Goal: Browse casually: Explore the website without a specific task or goal

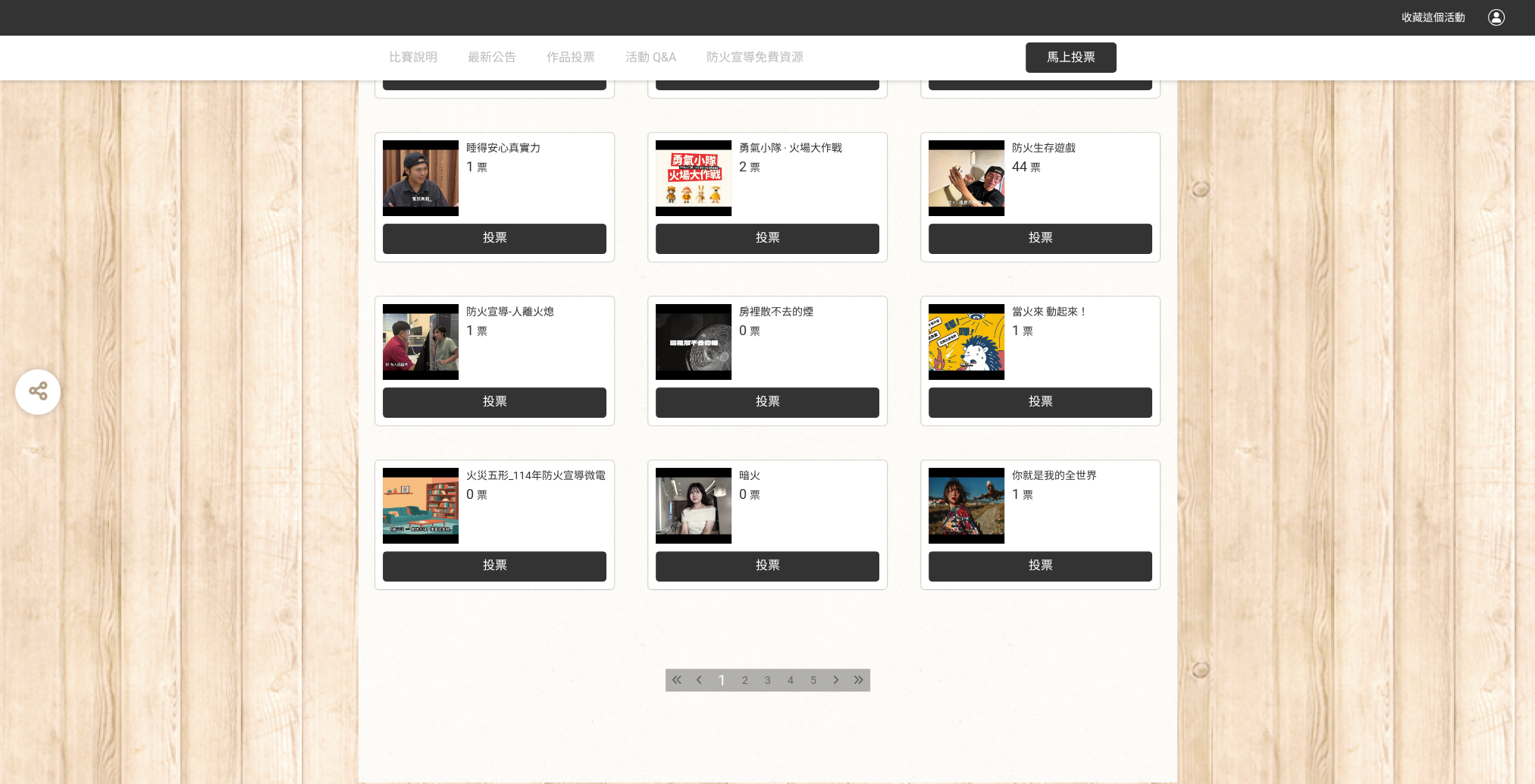
scroll to position [534, 0]
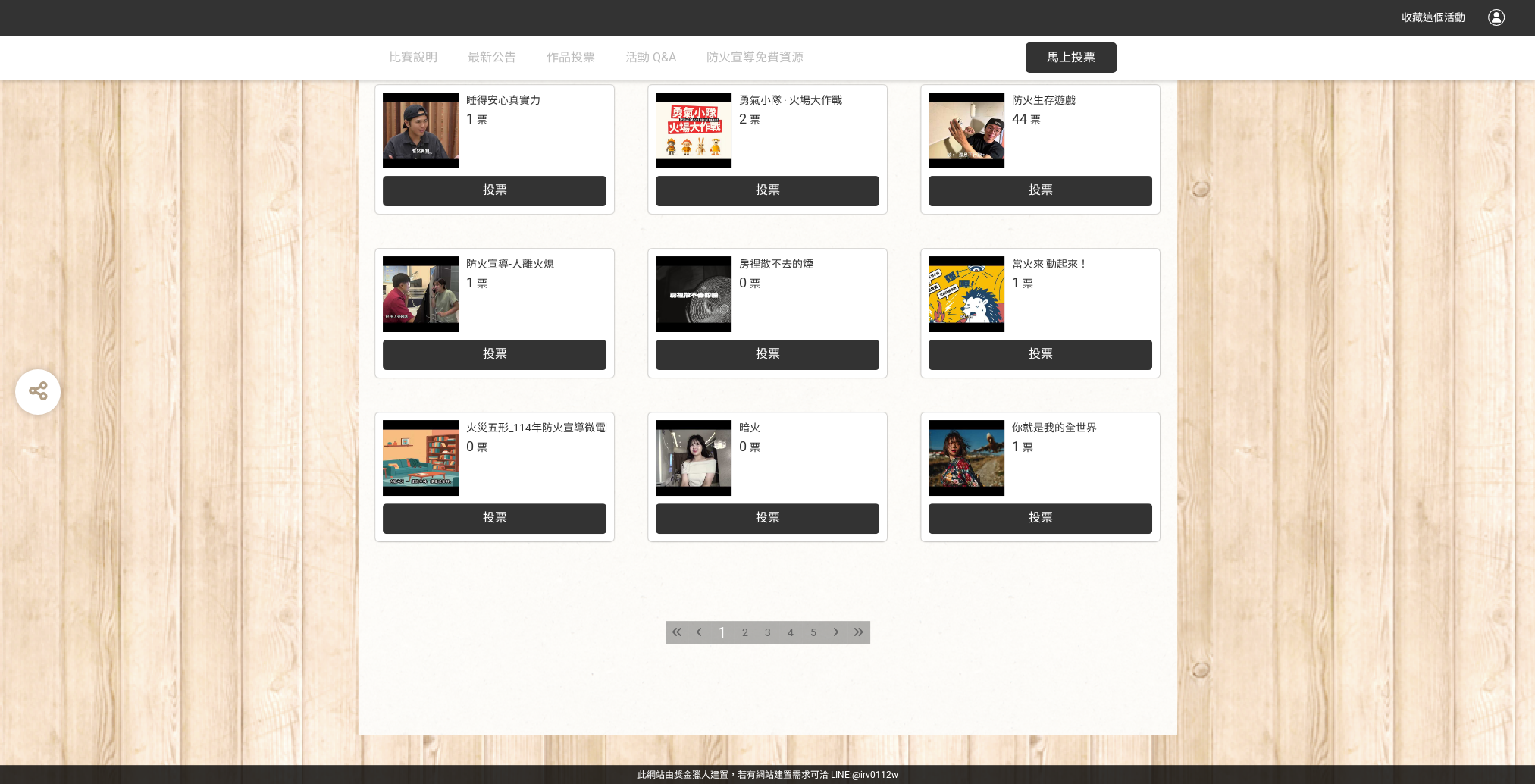
click at [749, 631] on div "2" at bounding box center [745, 632] width 22 height 22
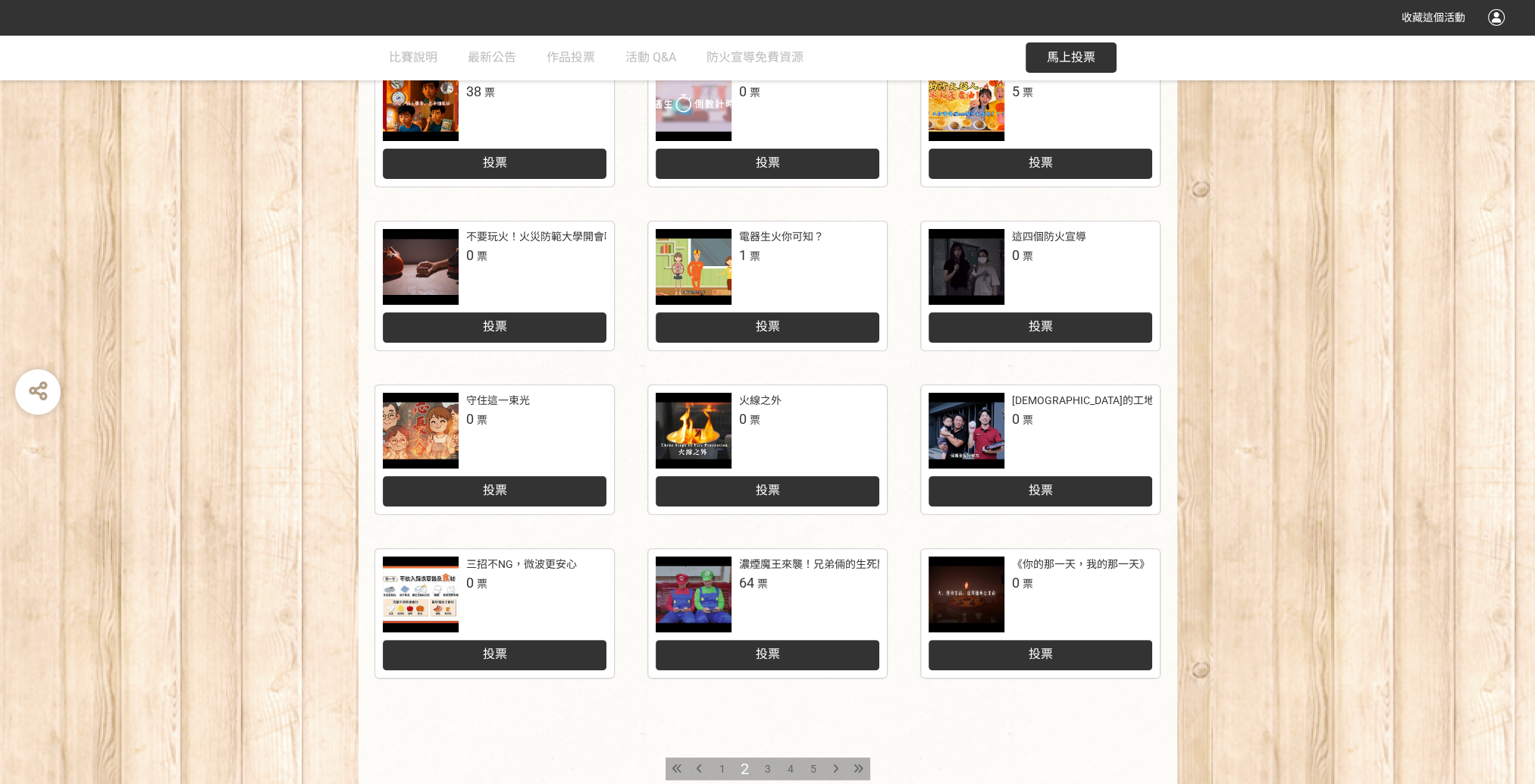
scroll to position [455, 0]
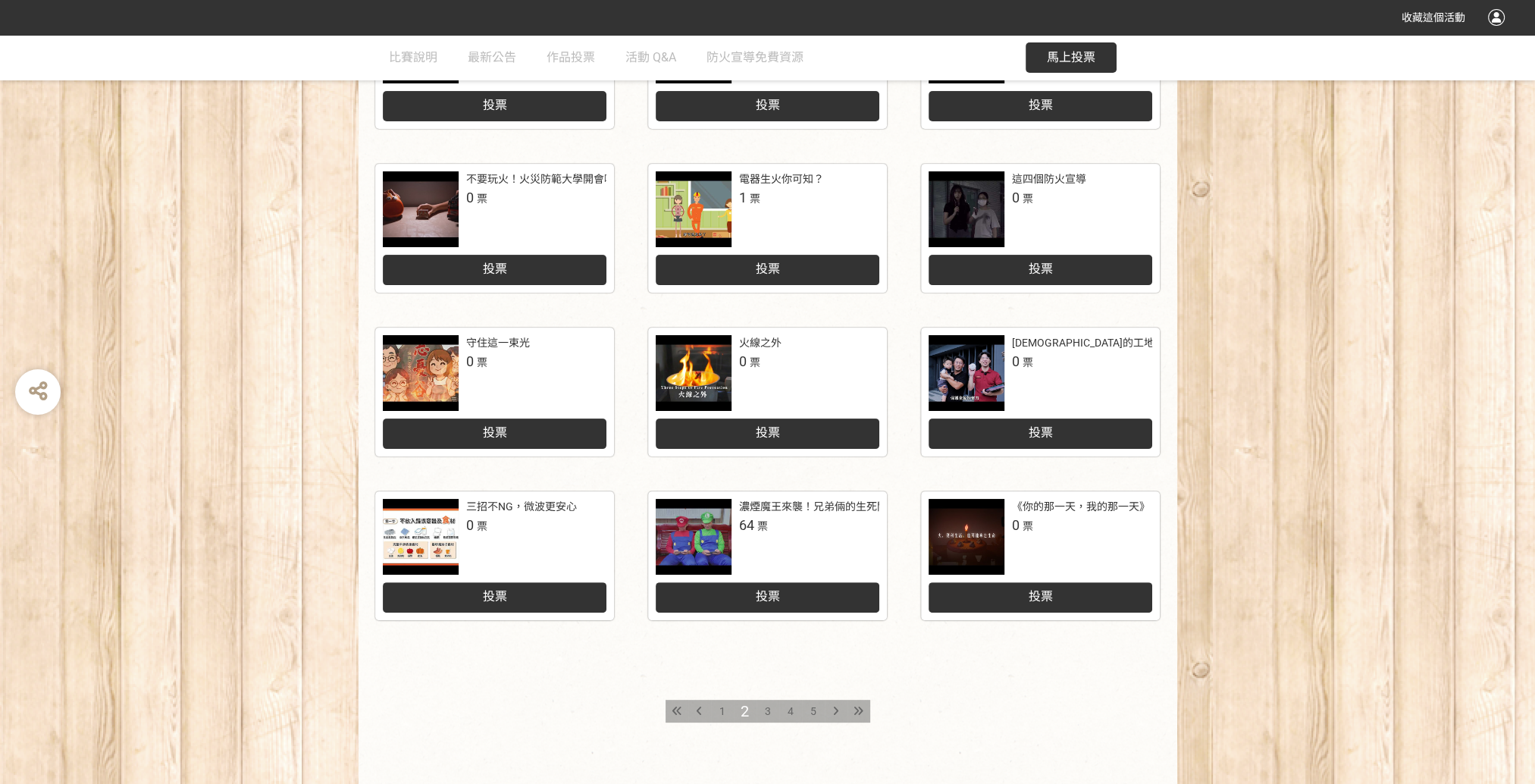
click at [770, 709] on span "3" at bounding box center [768, 711] width 6 height 12
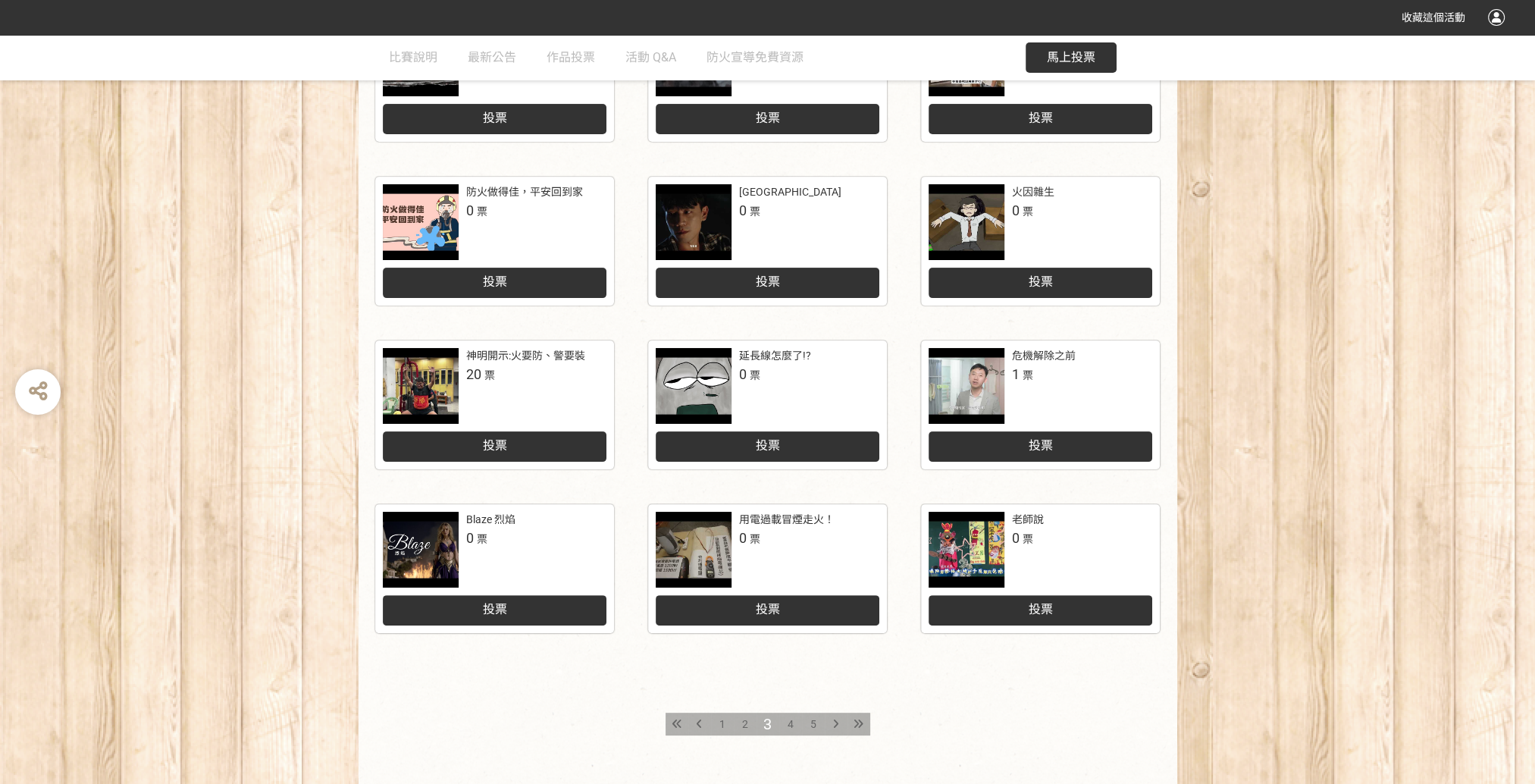
scroll to position [455, 0]
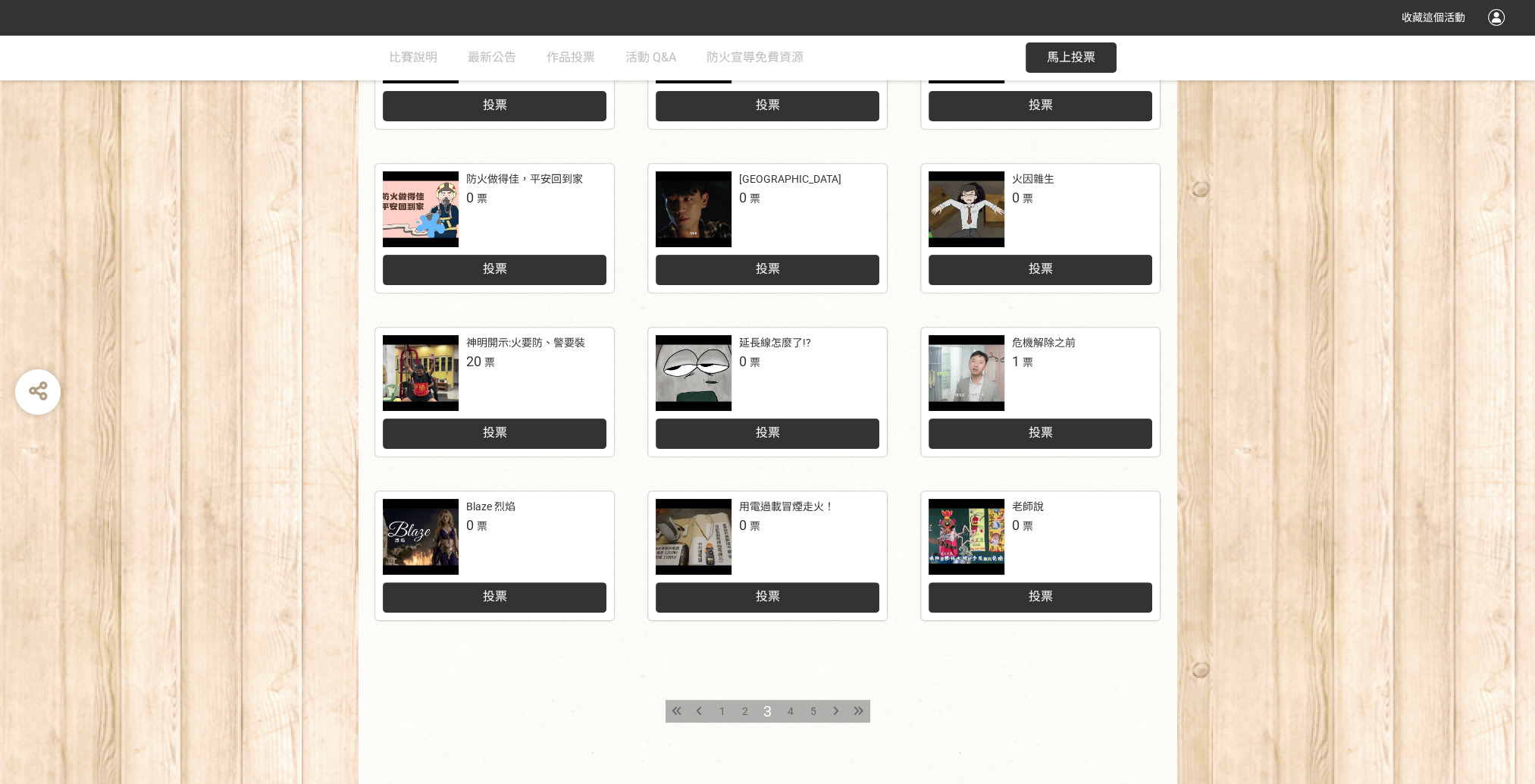
click at [787, 711] on span "4" at bounding box center [790, 711] width 6 height 12
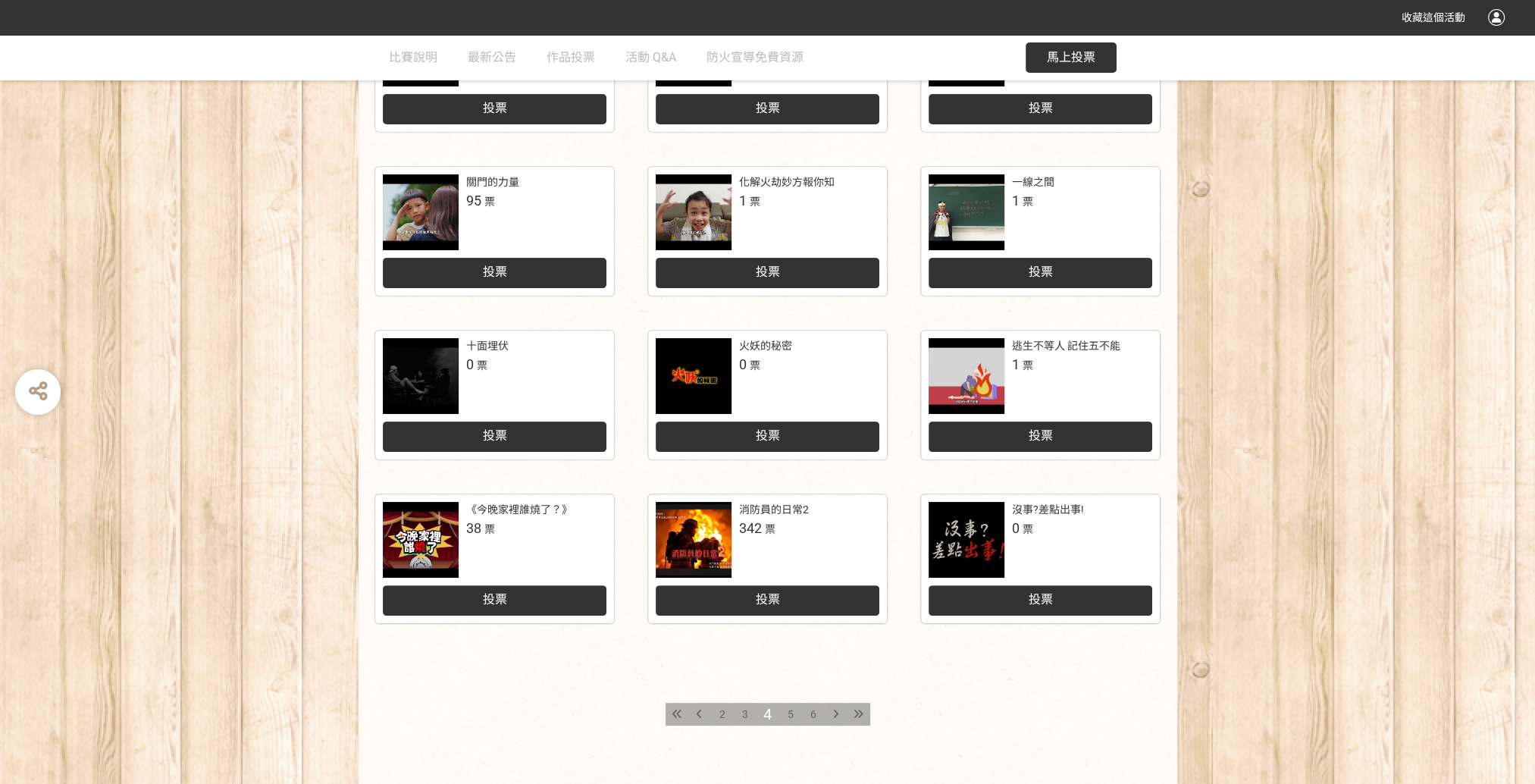
scroll to position [455, 0]
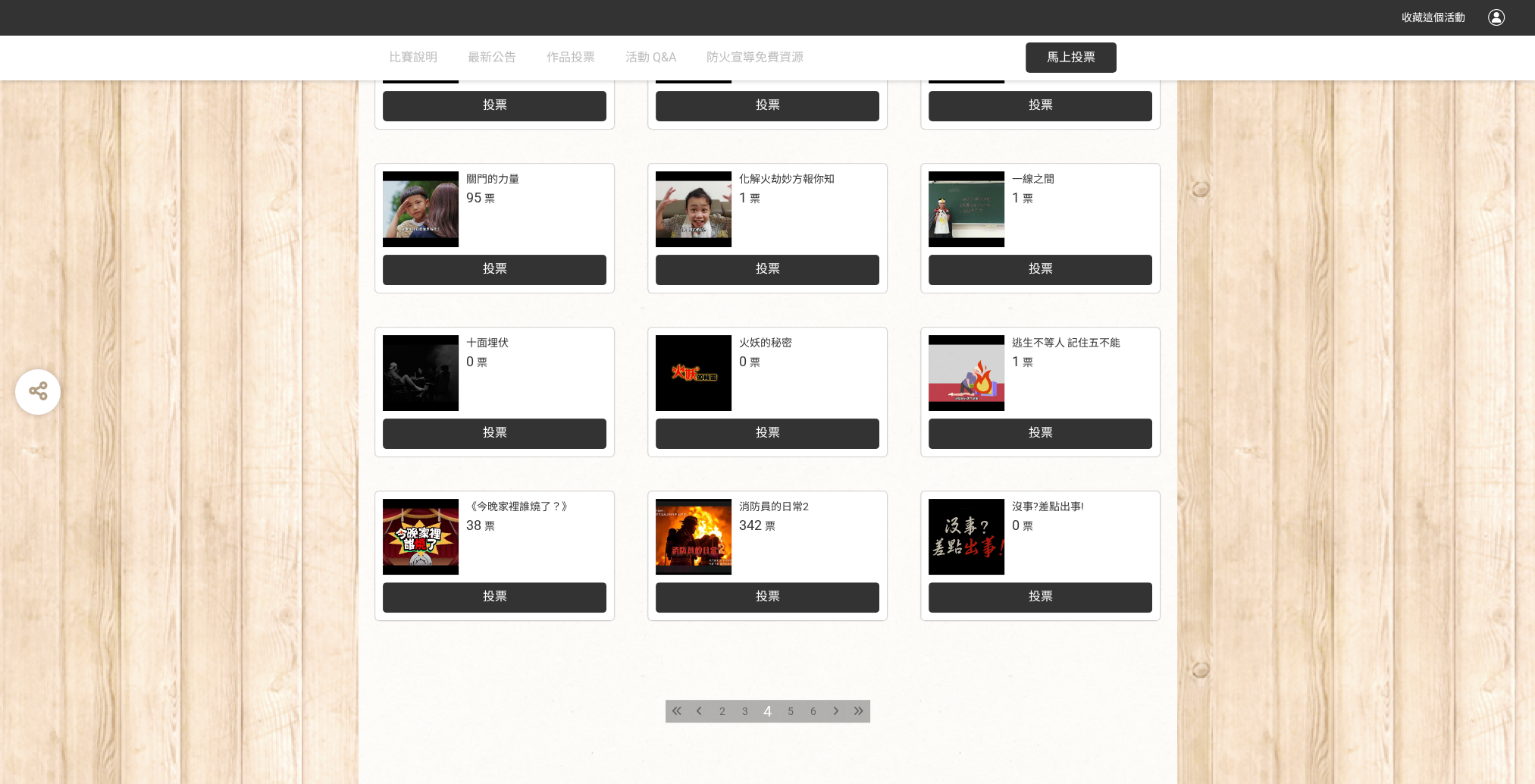
click at [793, 711] on div "5" at bounding box center [790, 711] width 22 height 22
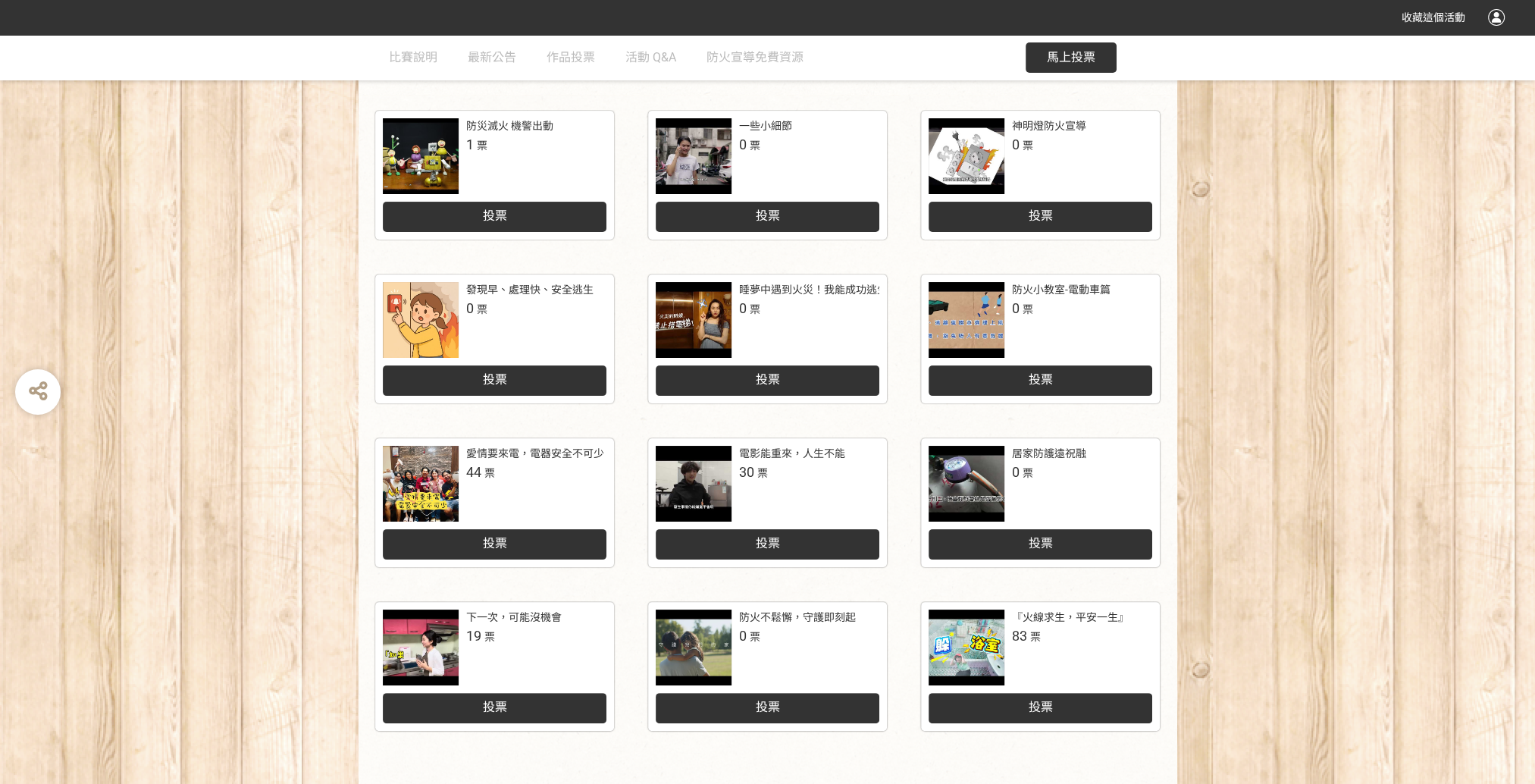
scroll to position [530, 0]
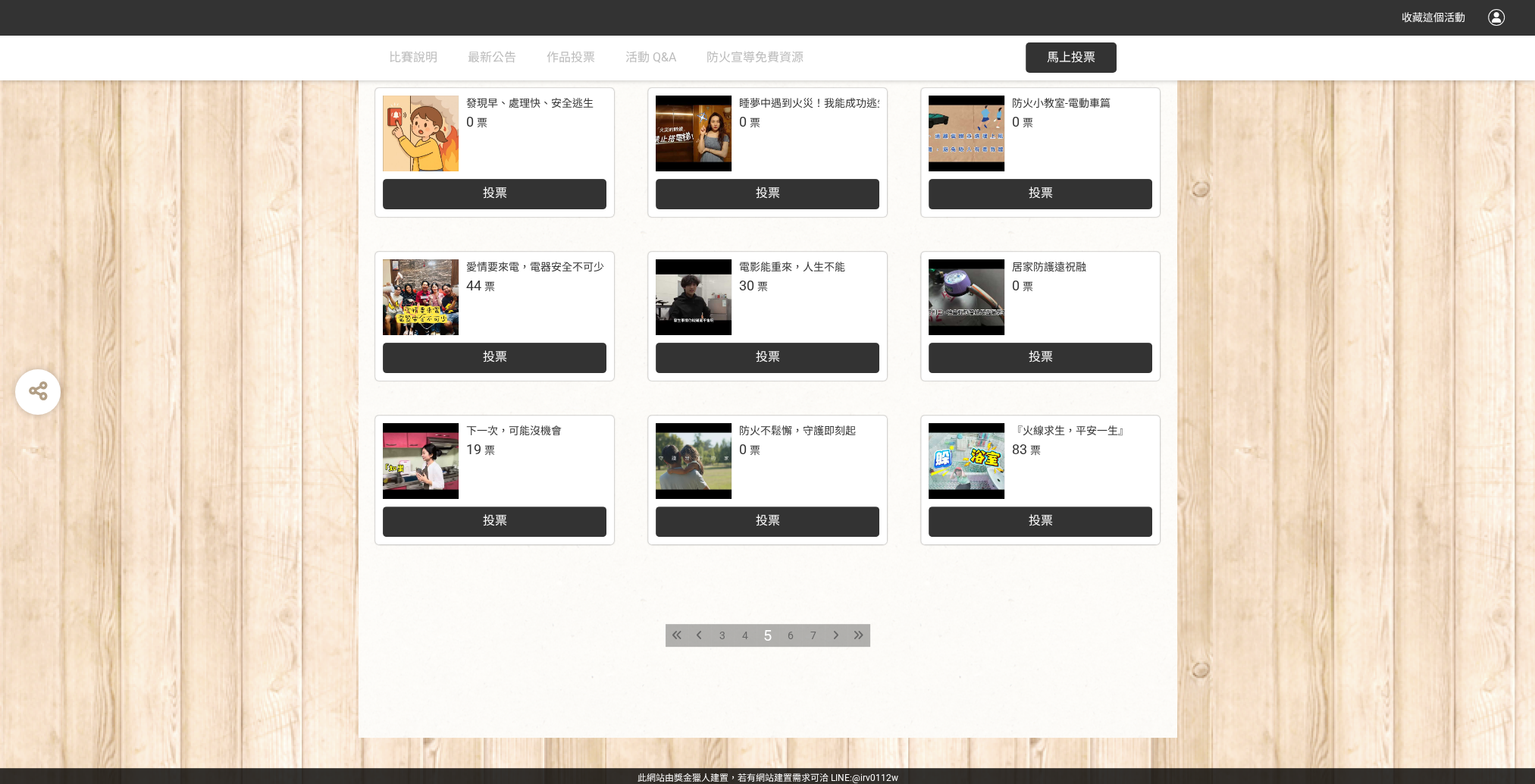
click at [792, 635] on span "6" at bounding box center [790, 635] width 6 height 12
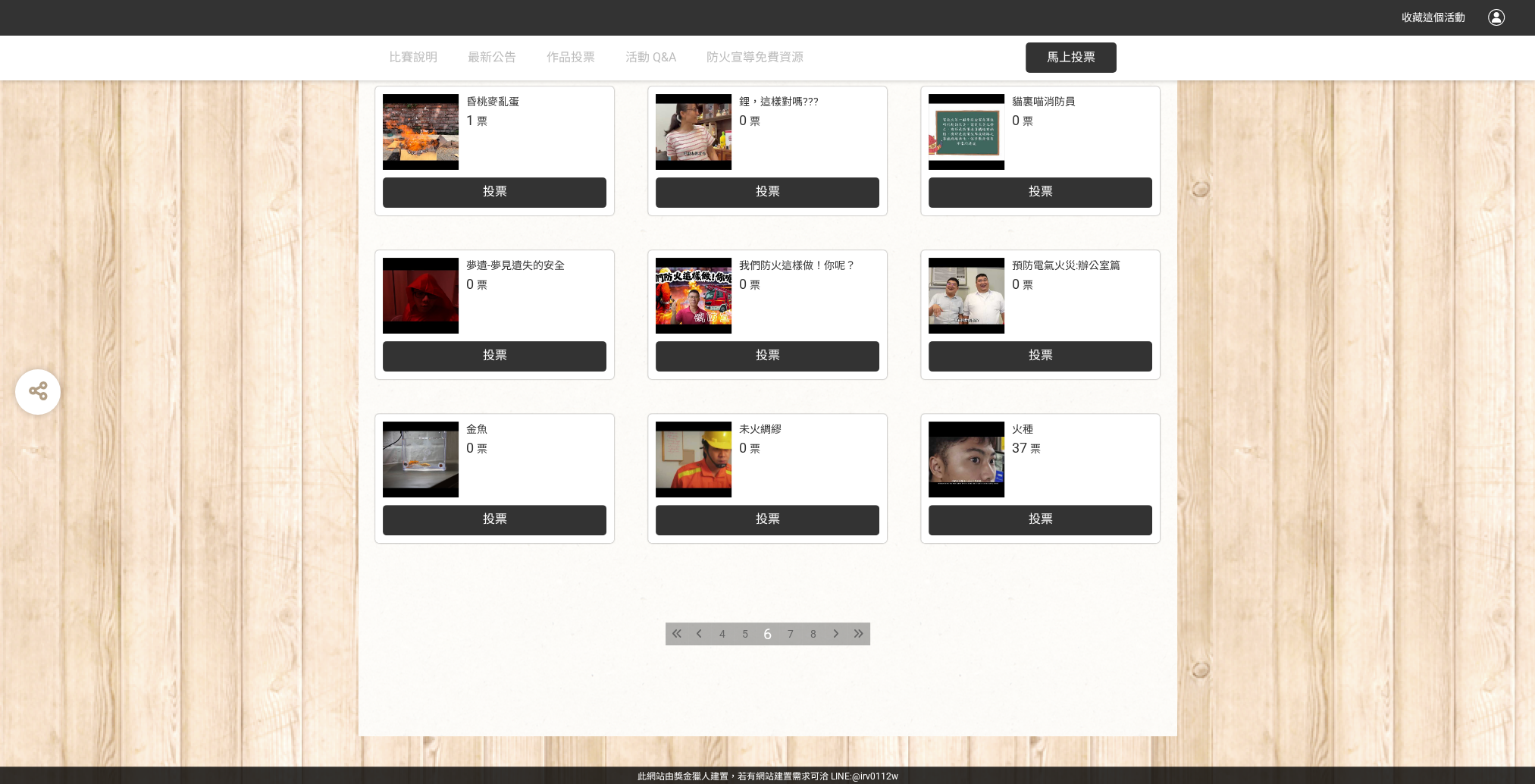
scroll to position [534, 0]
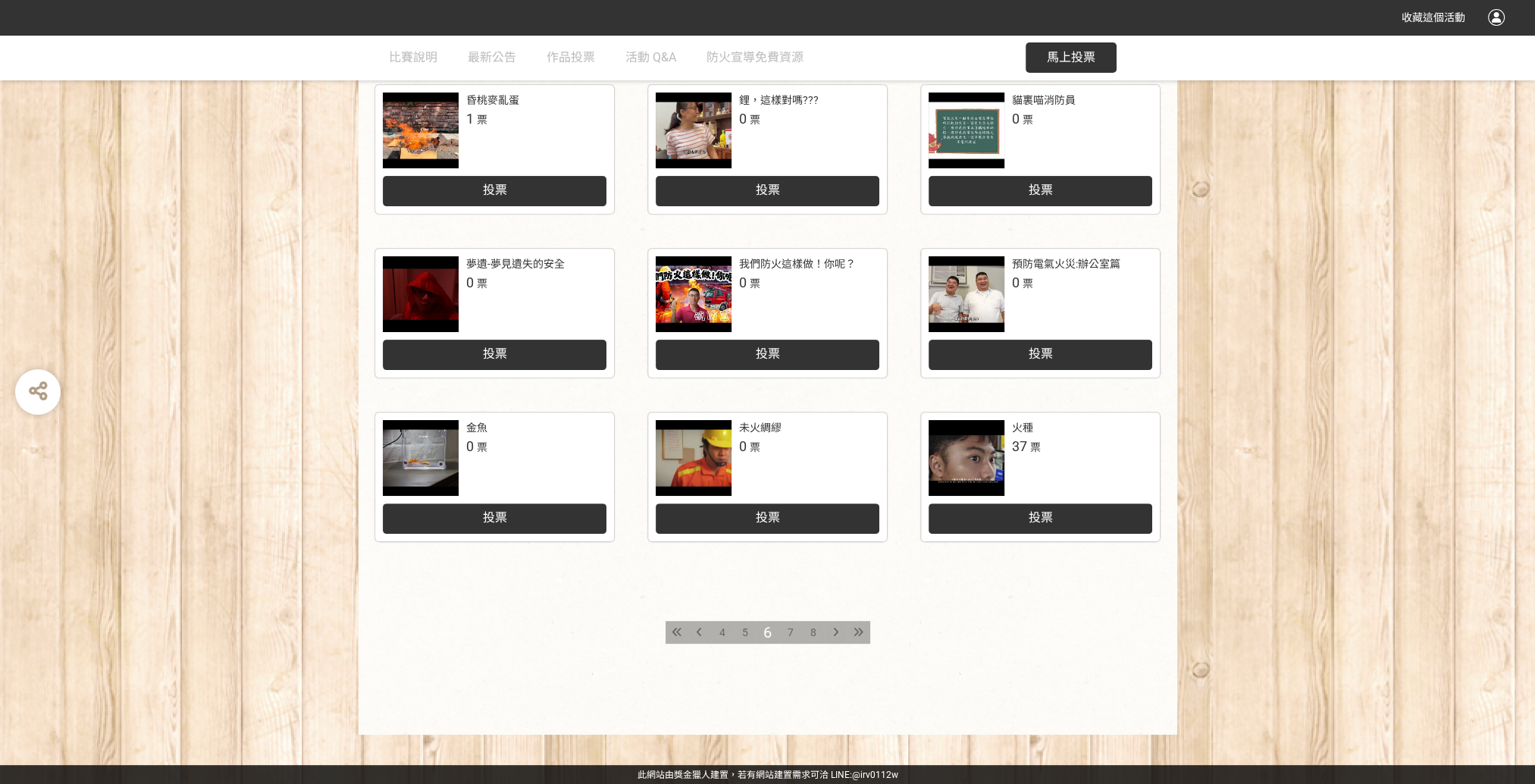
click at [790, 632] on span "7" at bounding box center [790, 632] width 6 height 12
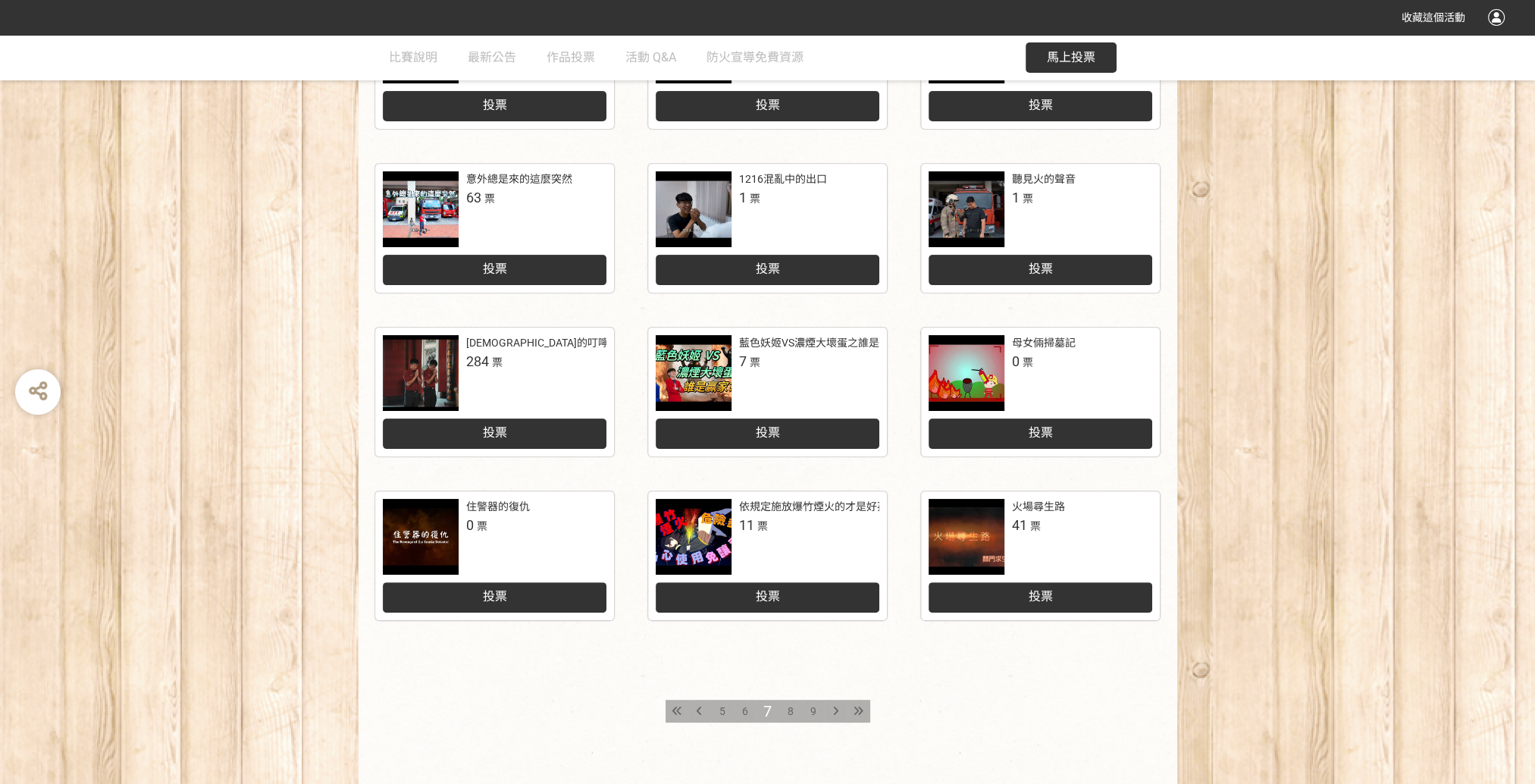
scroll to position [534, 0]
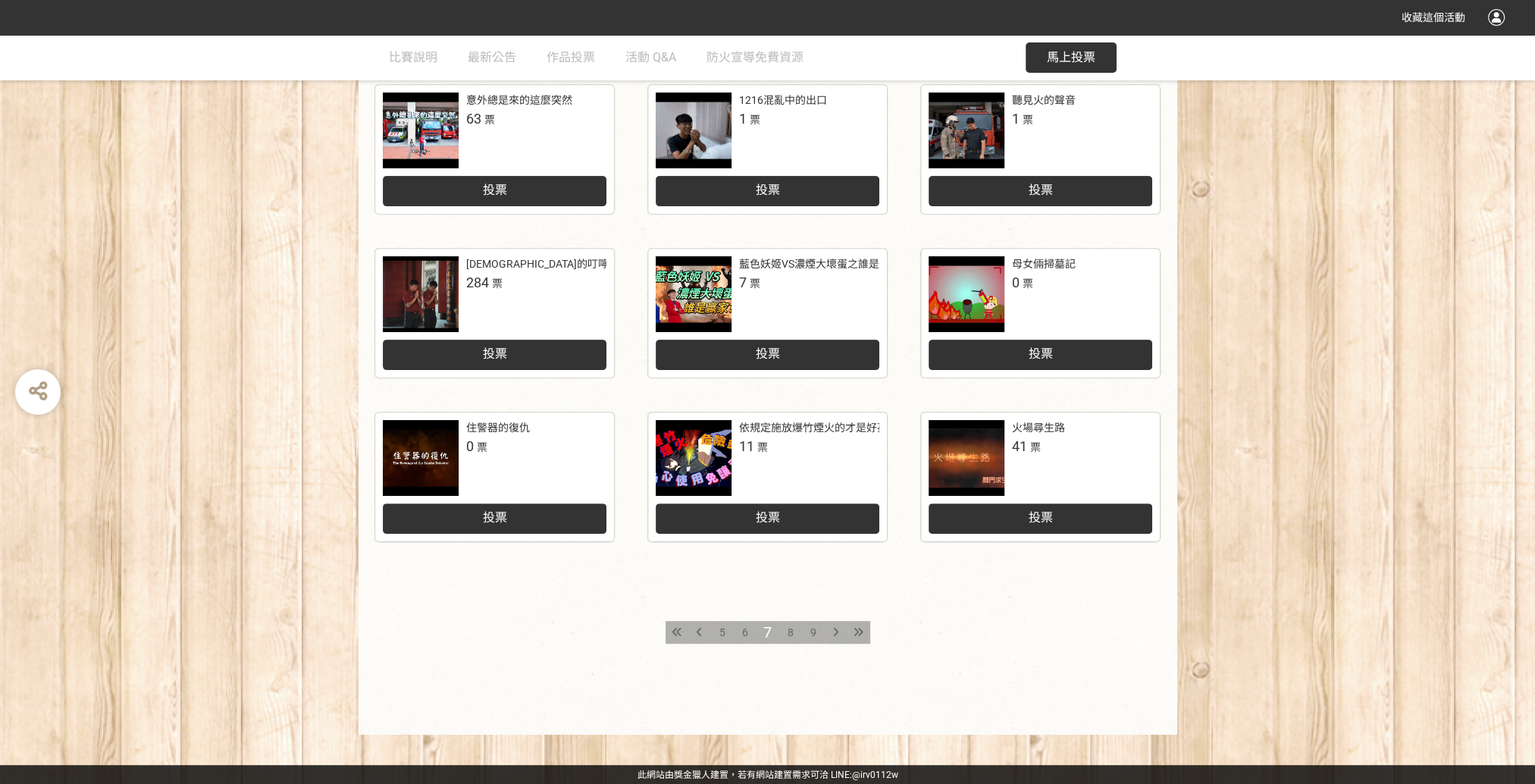
click at [793, 634] on div "8" at bounding box center [790, 632] width 22 height 22
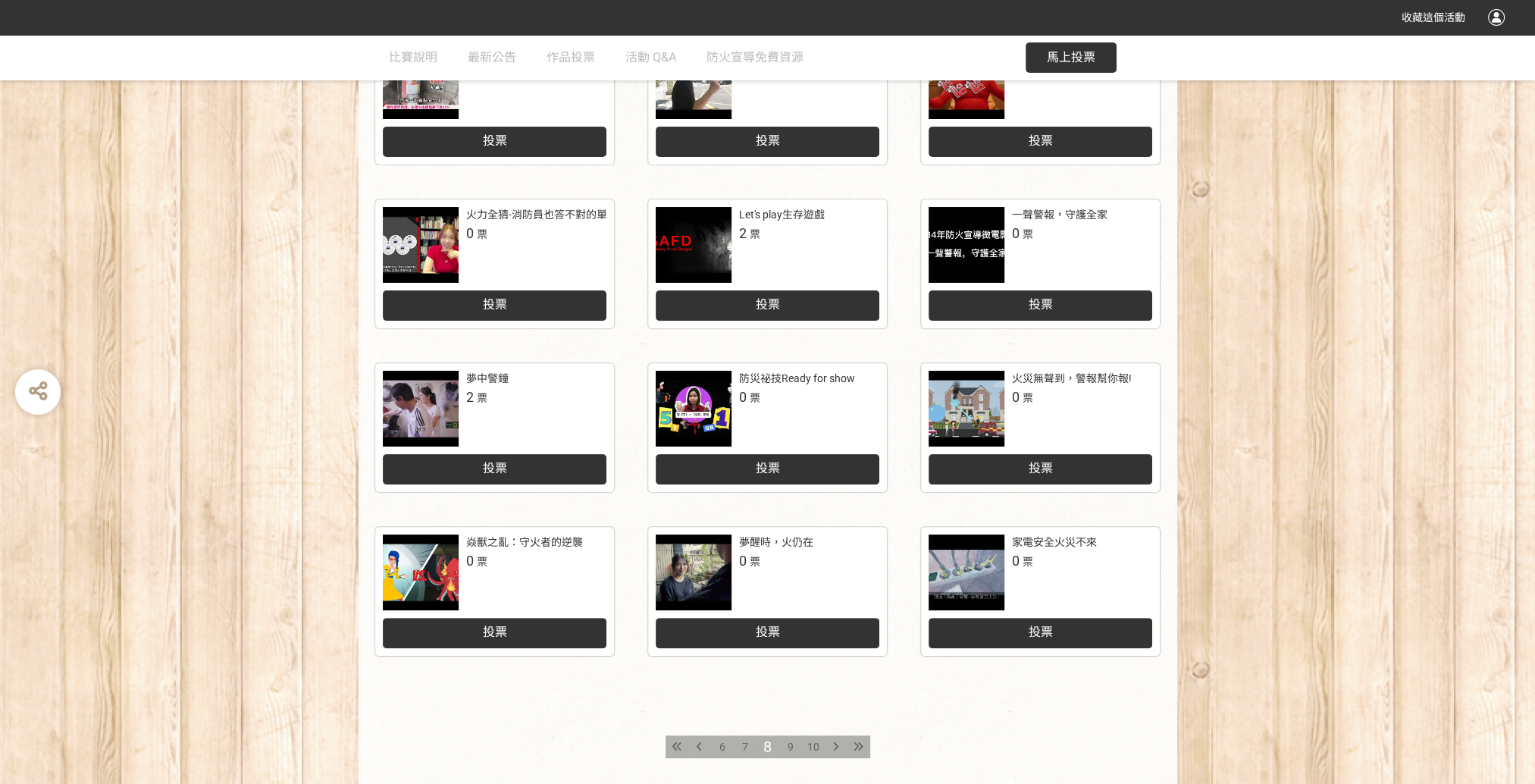
scroll to position [455, 0]
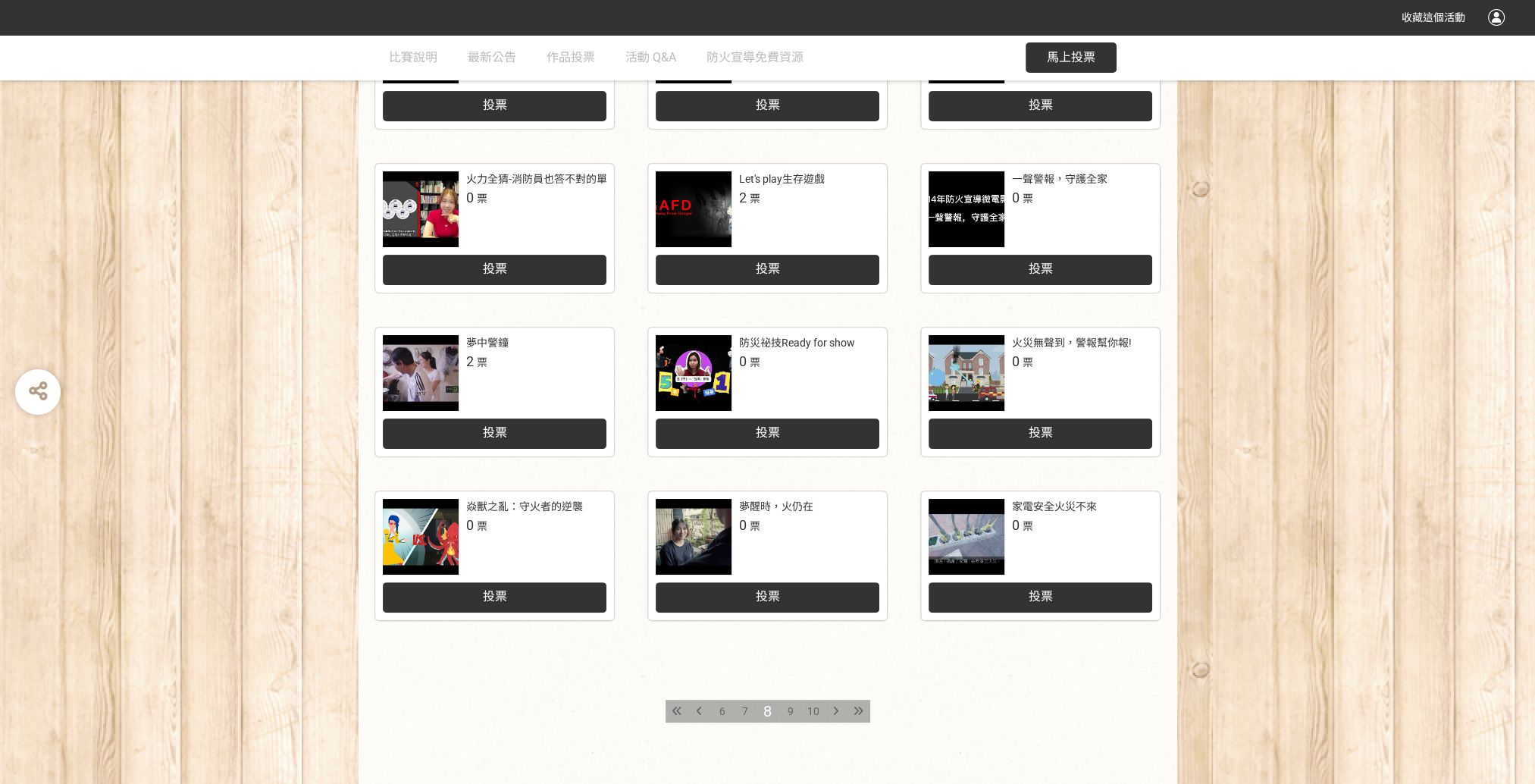
click at [792, 712] on span "9" at bounding box center [790, 711] width 6 height 12
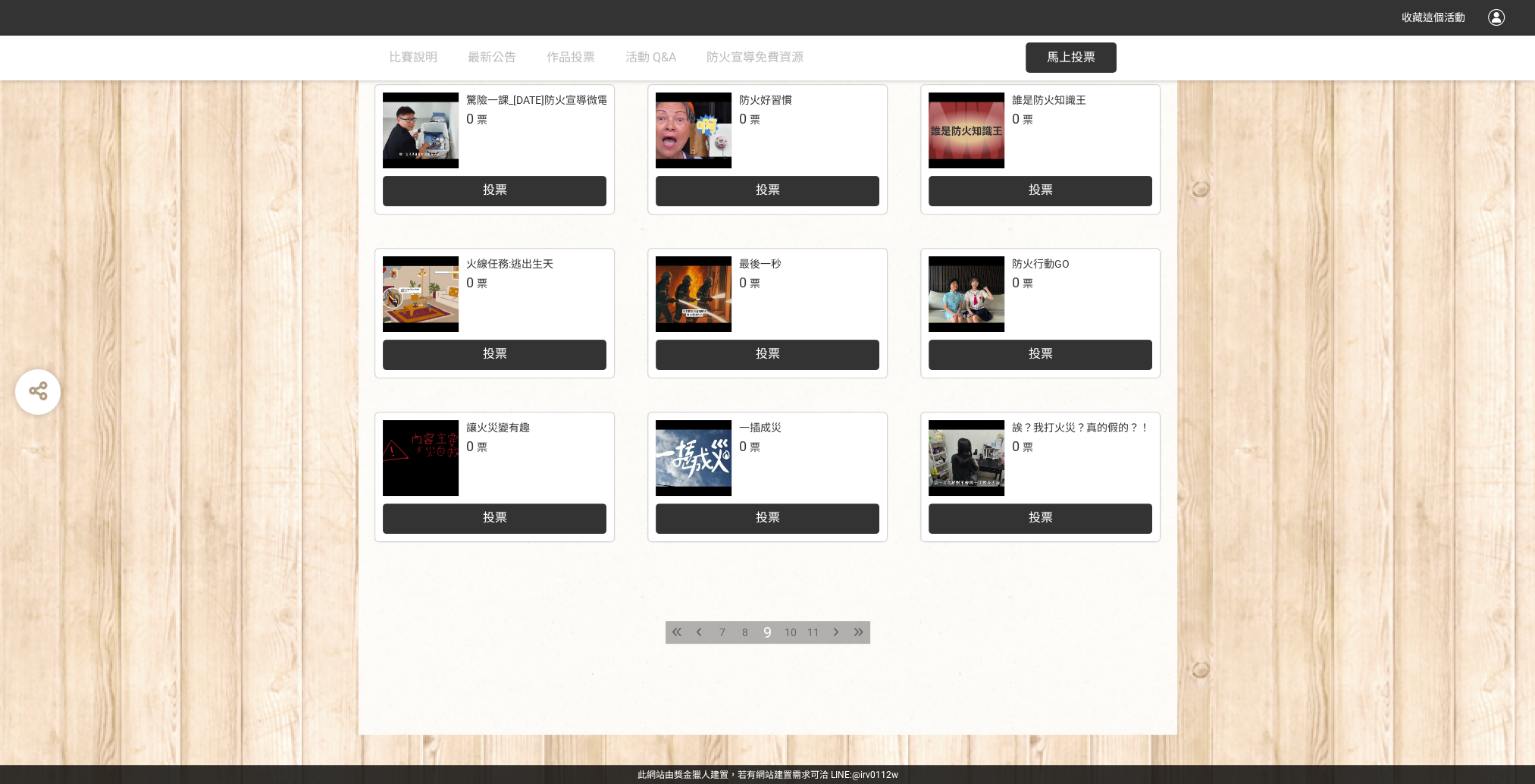
scroll to position [534, 0]
click at [787, 632] on span "10" at bounding box center [791, 632] width 12 height 12
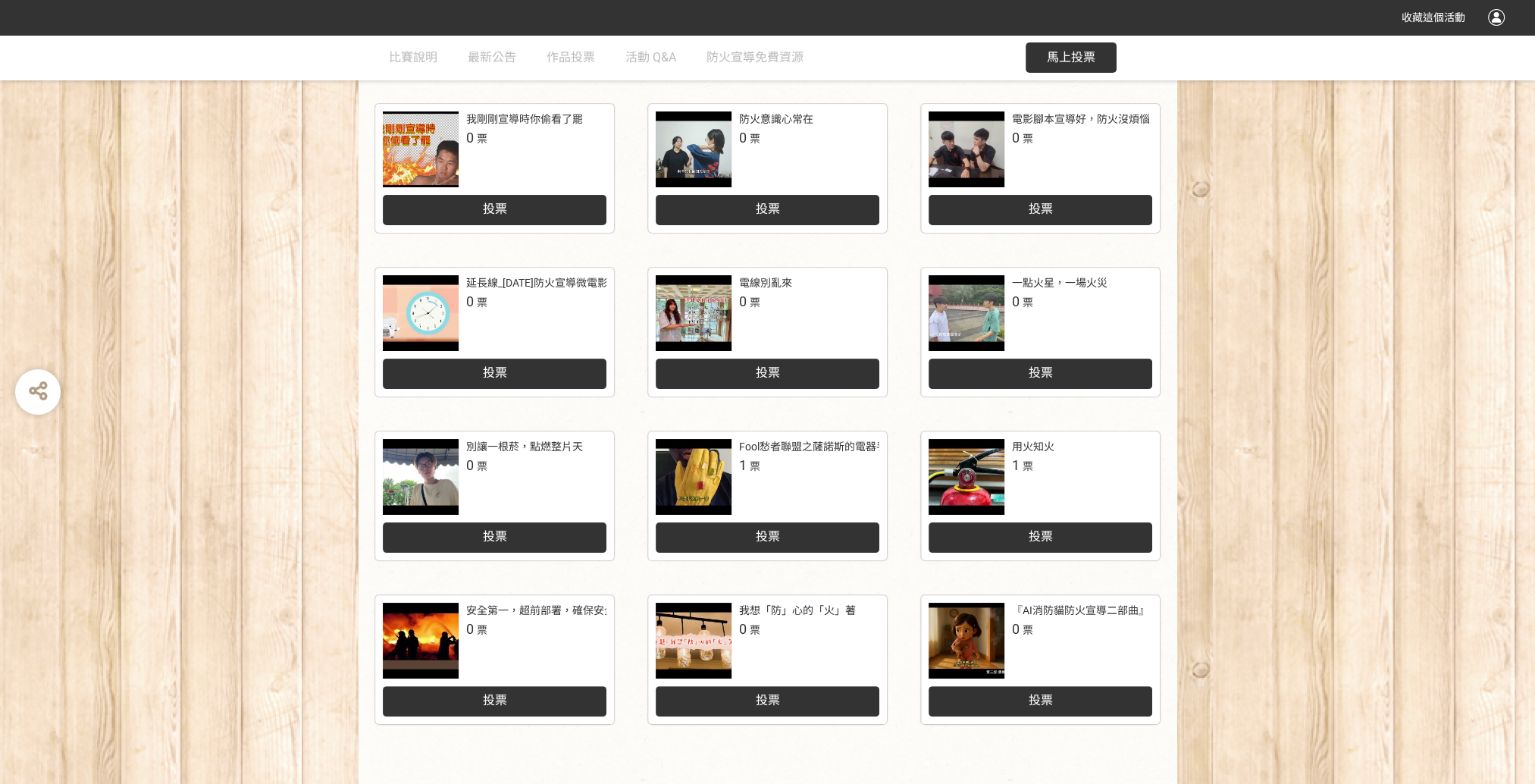
scroll to position [534, 0]
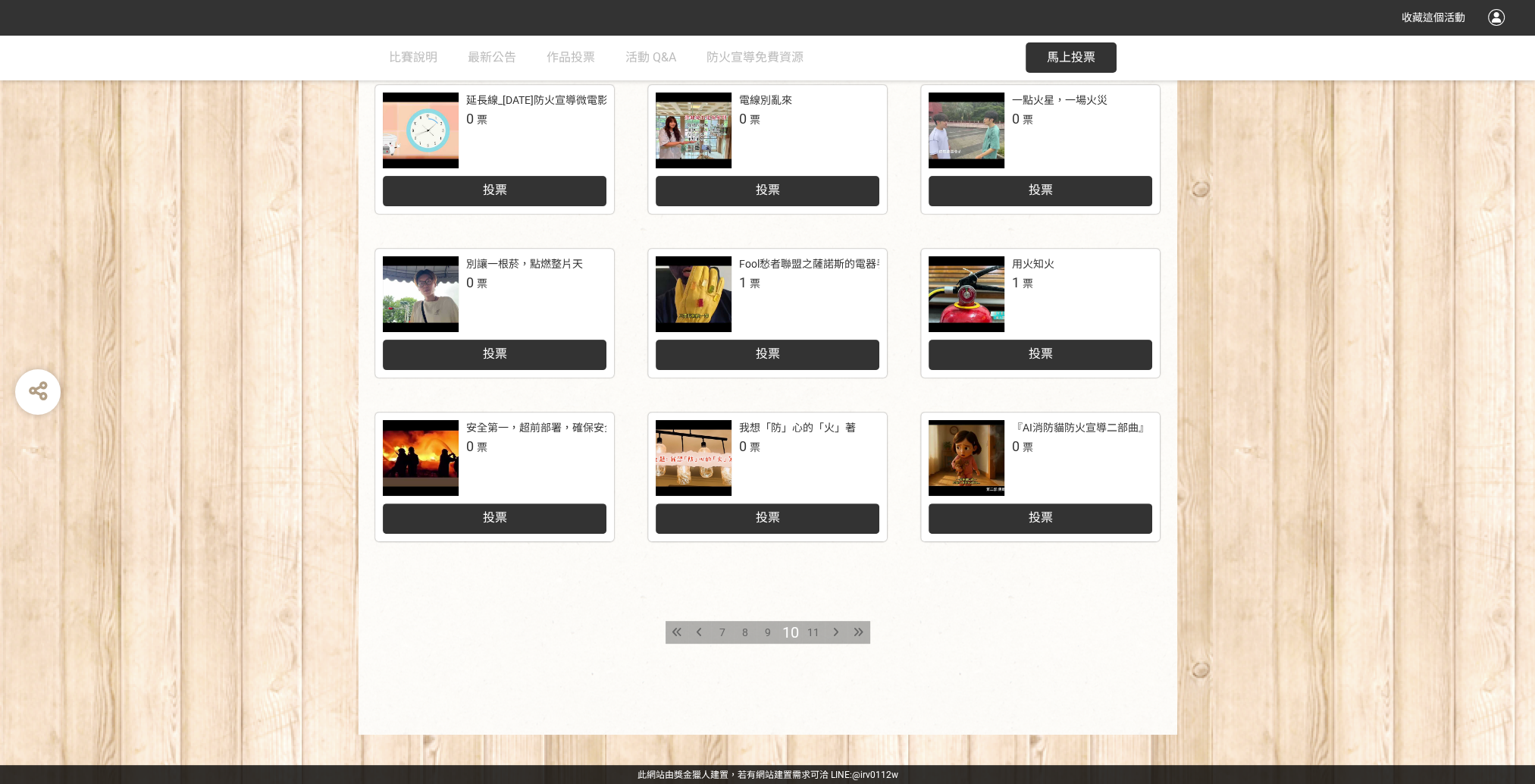
click at [812, 629] on span "11" at bounding box center [813, 632] width 12 height 12
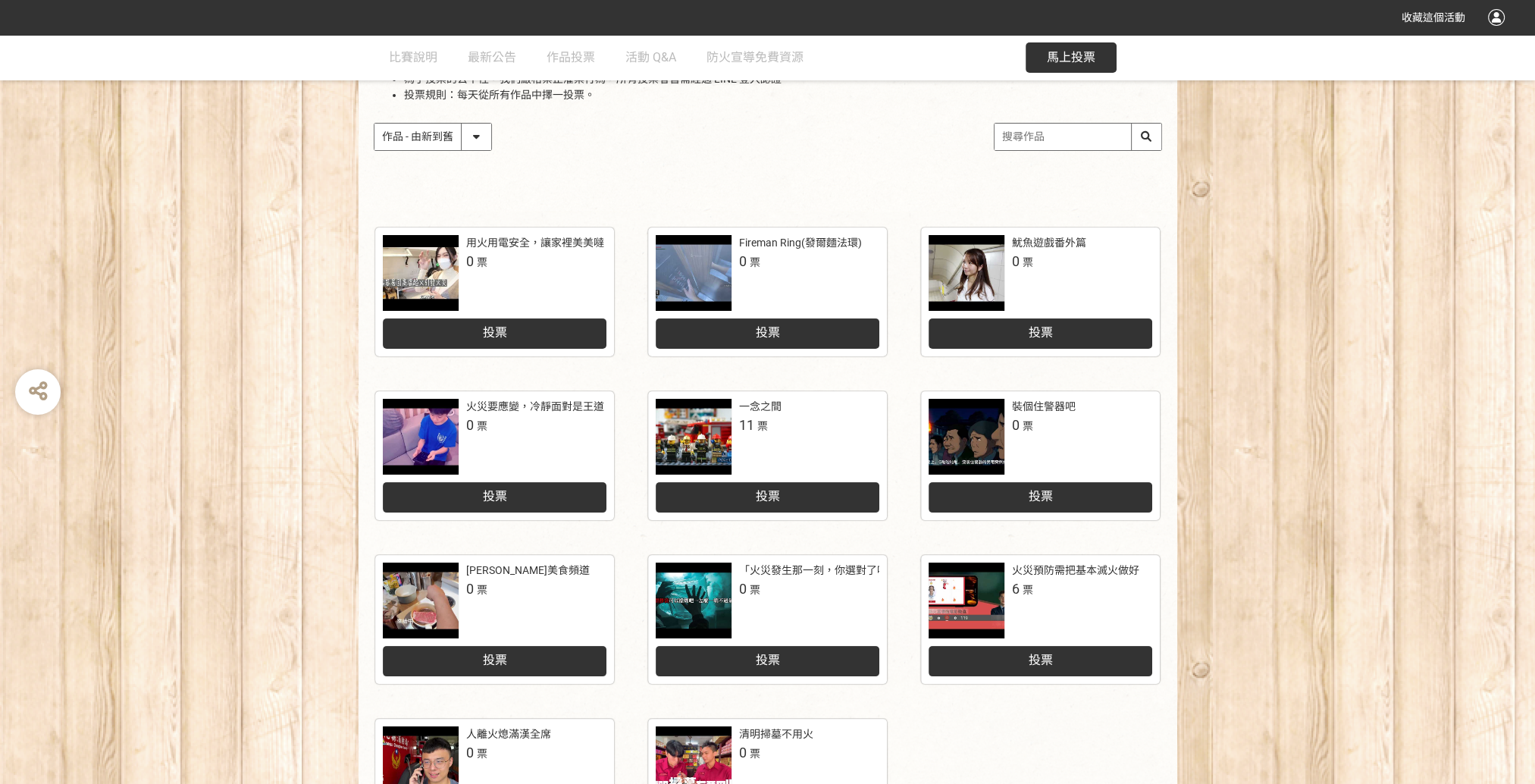
scroll to position [534, 0]
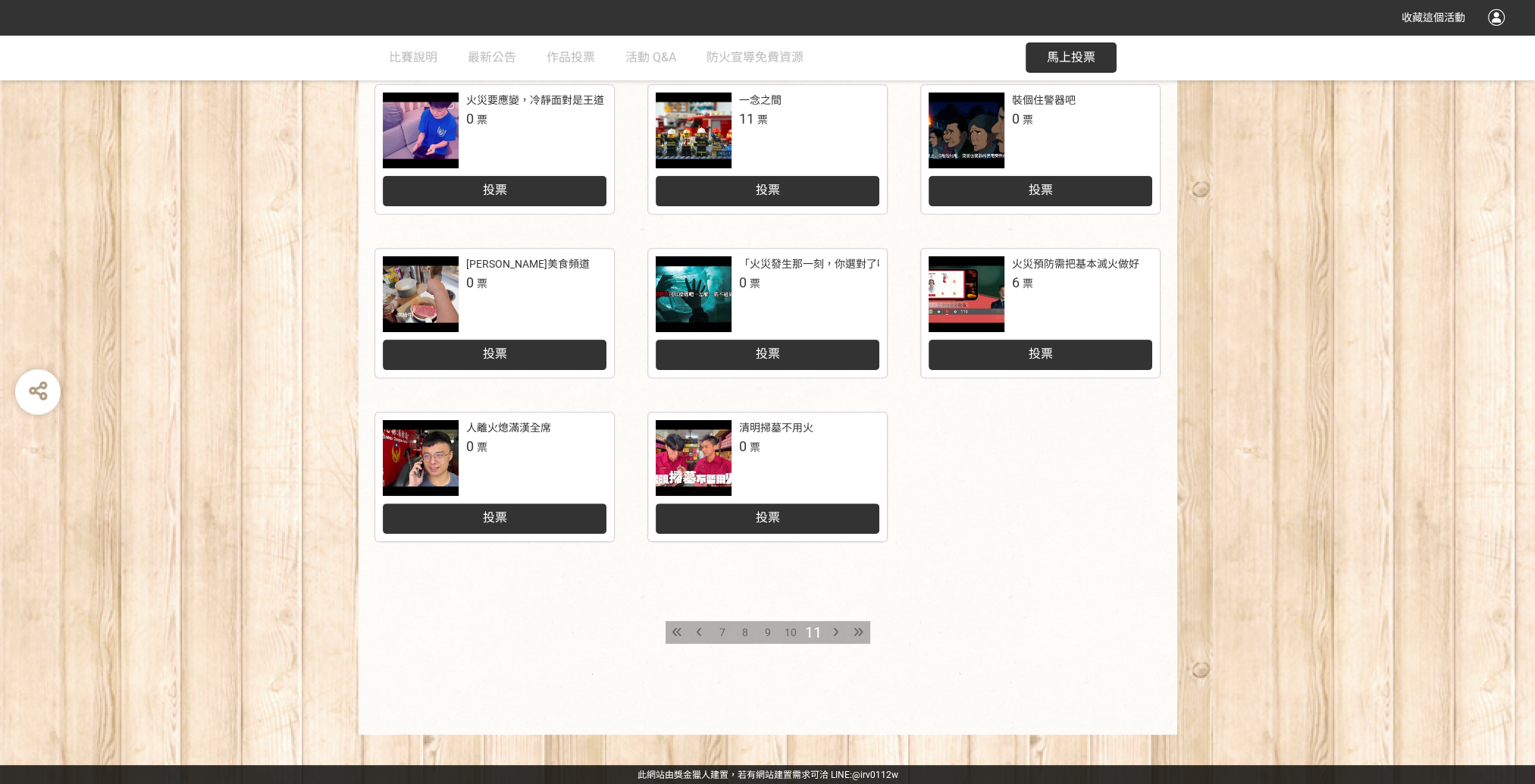
click at [836, 633] on icon at bounding box center [836, 632] width 5 height 11
click at [837, 632] on icon at bounding box center [836, 632] width 5 height 11
click at [864, 630] on div at bounding box center [858, 632] width 22 height 22
click at [864, 632] on div at bounding box center [858, 632] width 22 height 22
drag, startPoint x: 860, startPoint y: 629, endPoint x: 836, endPoint y: 596, distance: 40.8
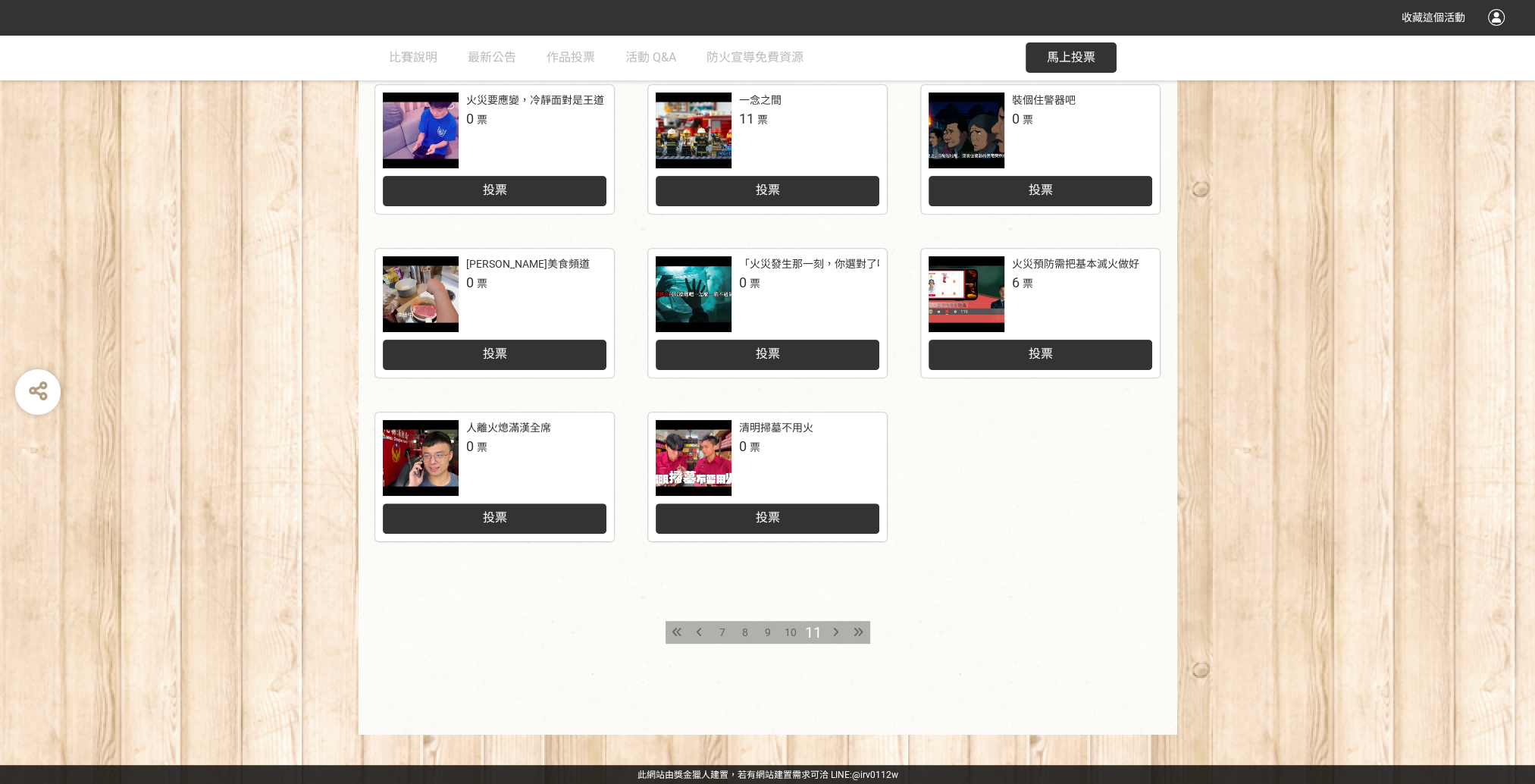
click at [858, 624] on div at bounding box center [858, 632] width 22 height 22
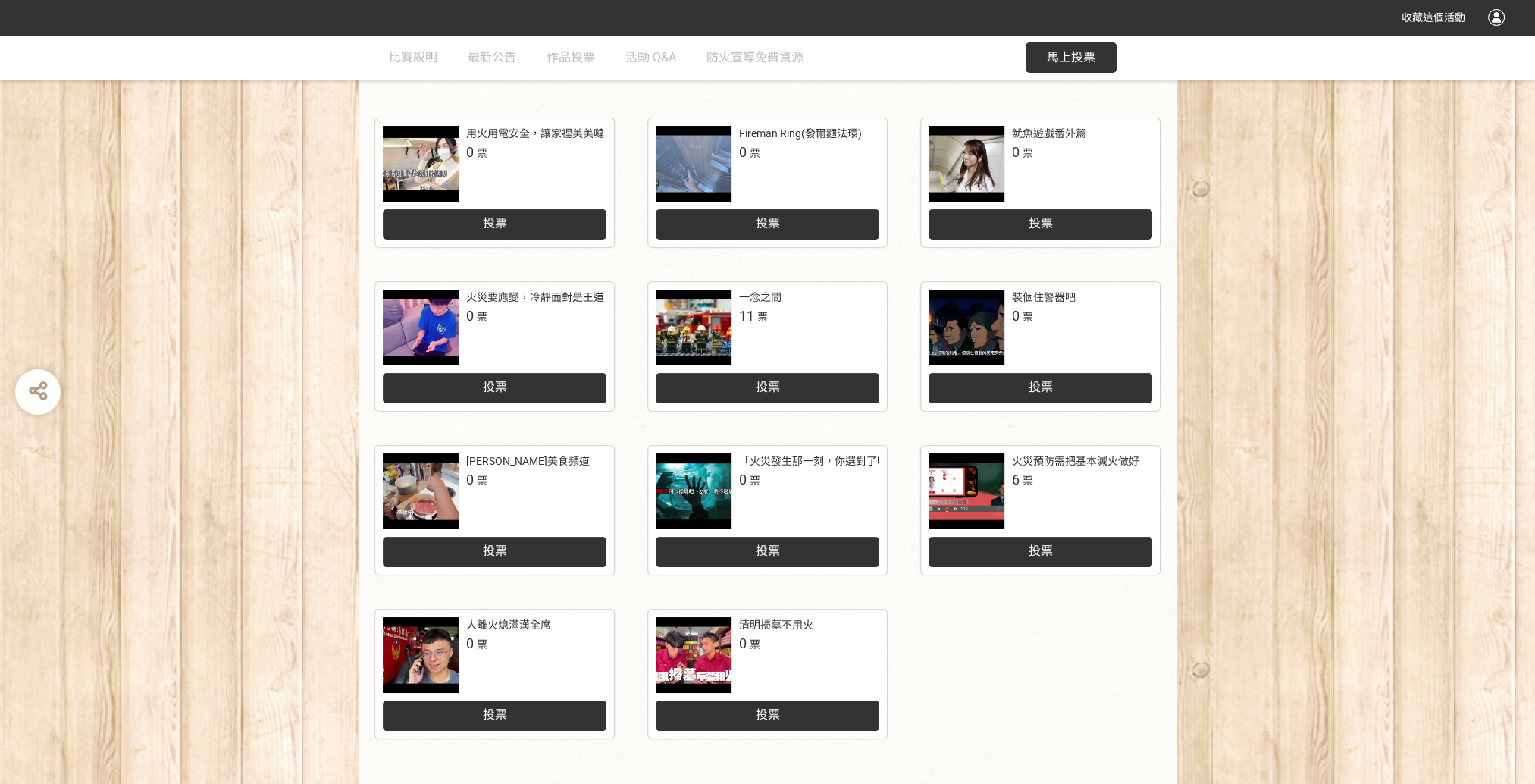
scroll to position [0, 0]
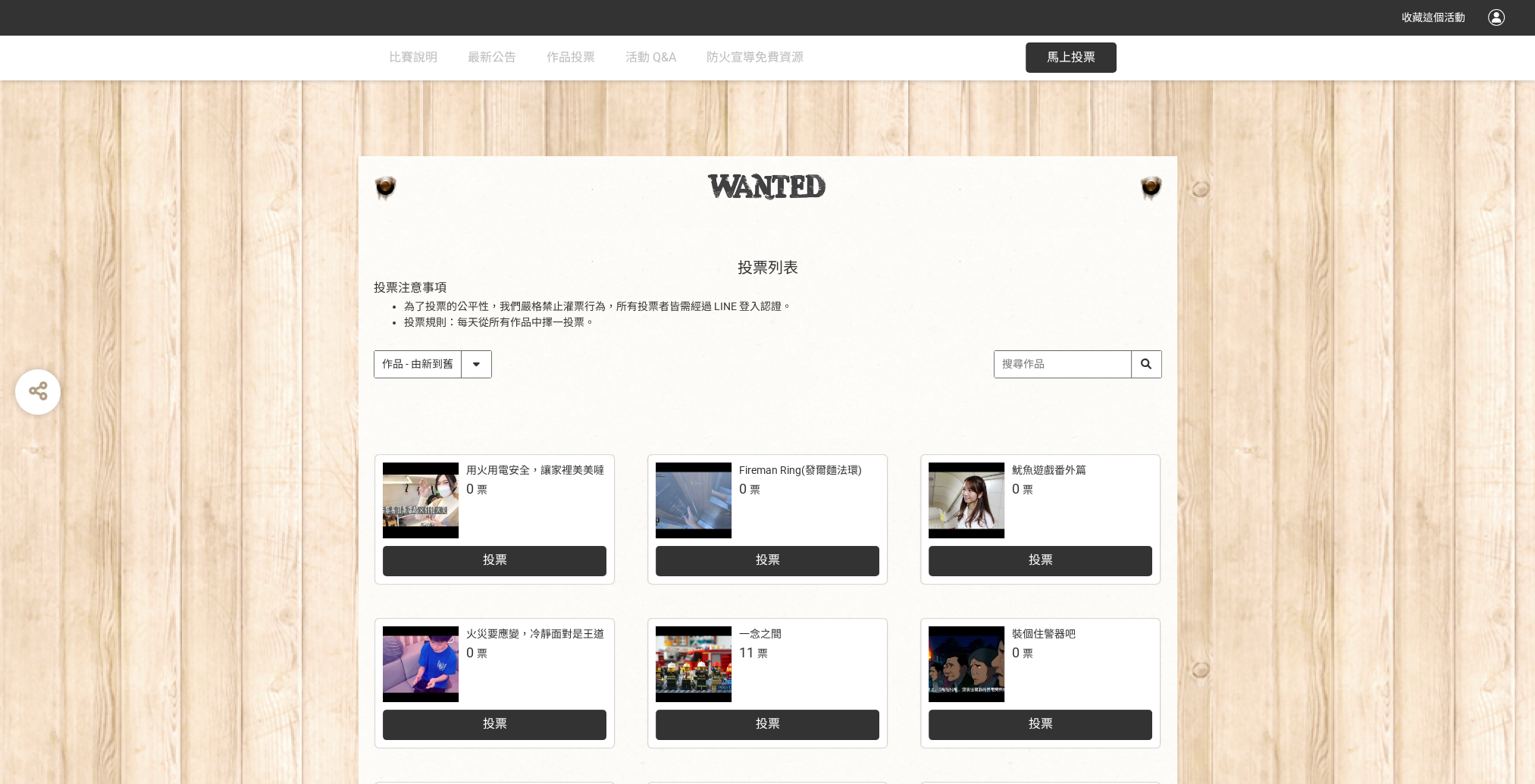
click at [1069, 367] on input "search" at bounding box center [1078, 364] width 167 height 27
type input "ㄒ"
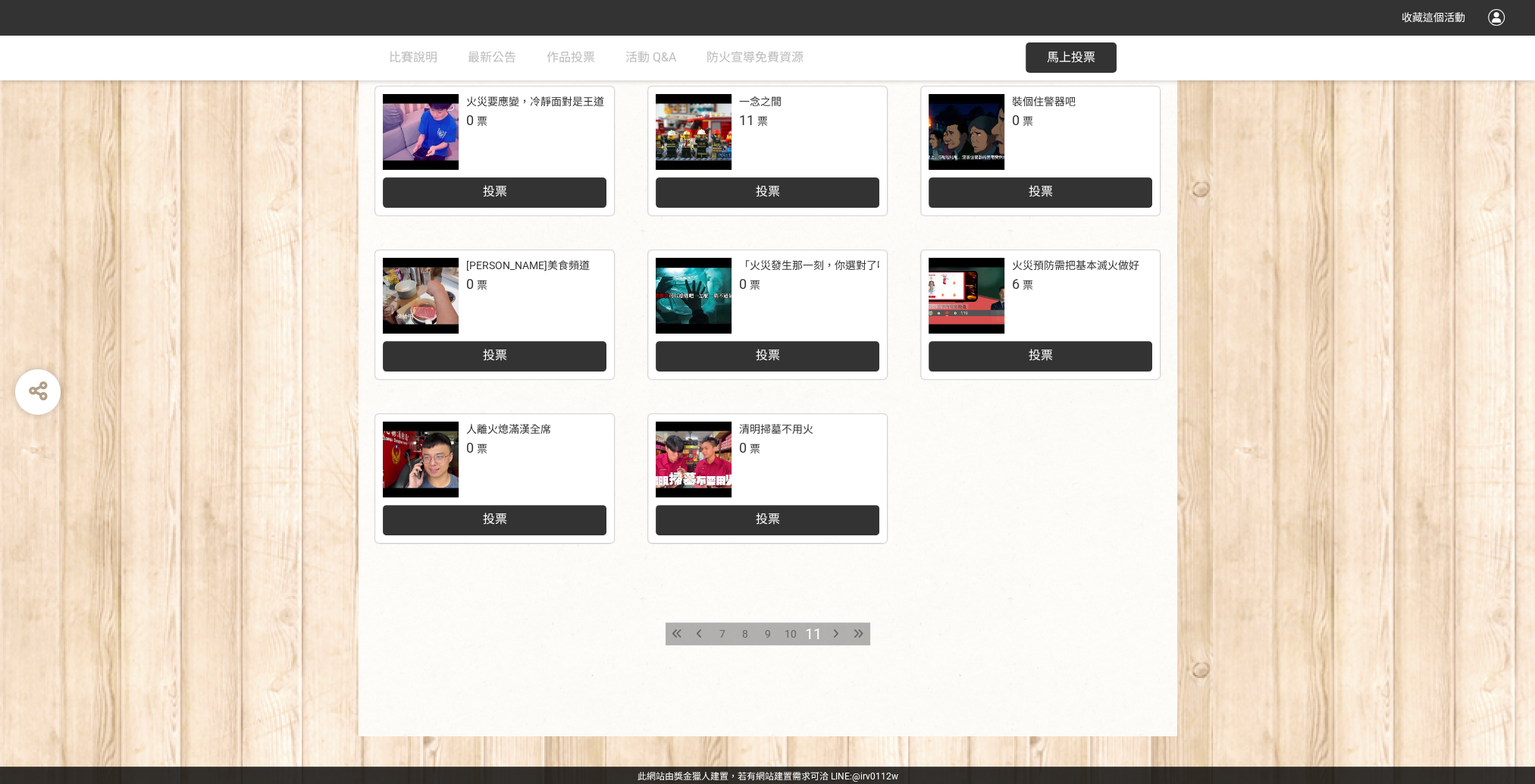
scroll to position [534, 0]
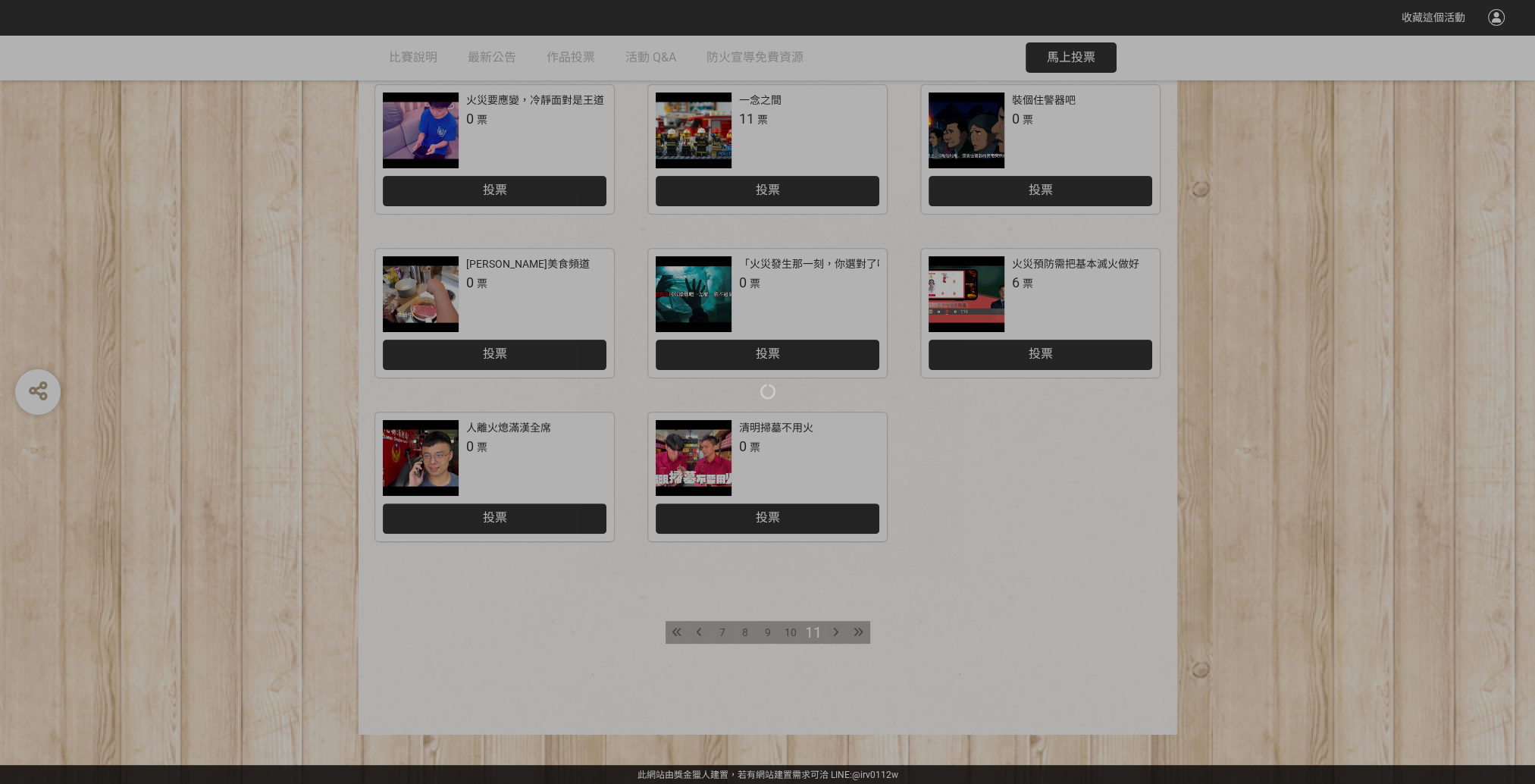
click at [675, 632] on div "收藏這個活動 此網站由獎金獵人建置，若有網站建置需求 可洽 LINE: @irv0112w 分享 比賽說明 最新公告 作品投票 活動 Q&A 防火宣導免費資源…" at bounding box center [768, 126] width 1535 height 1319
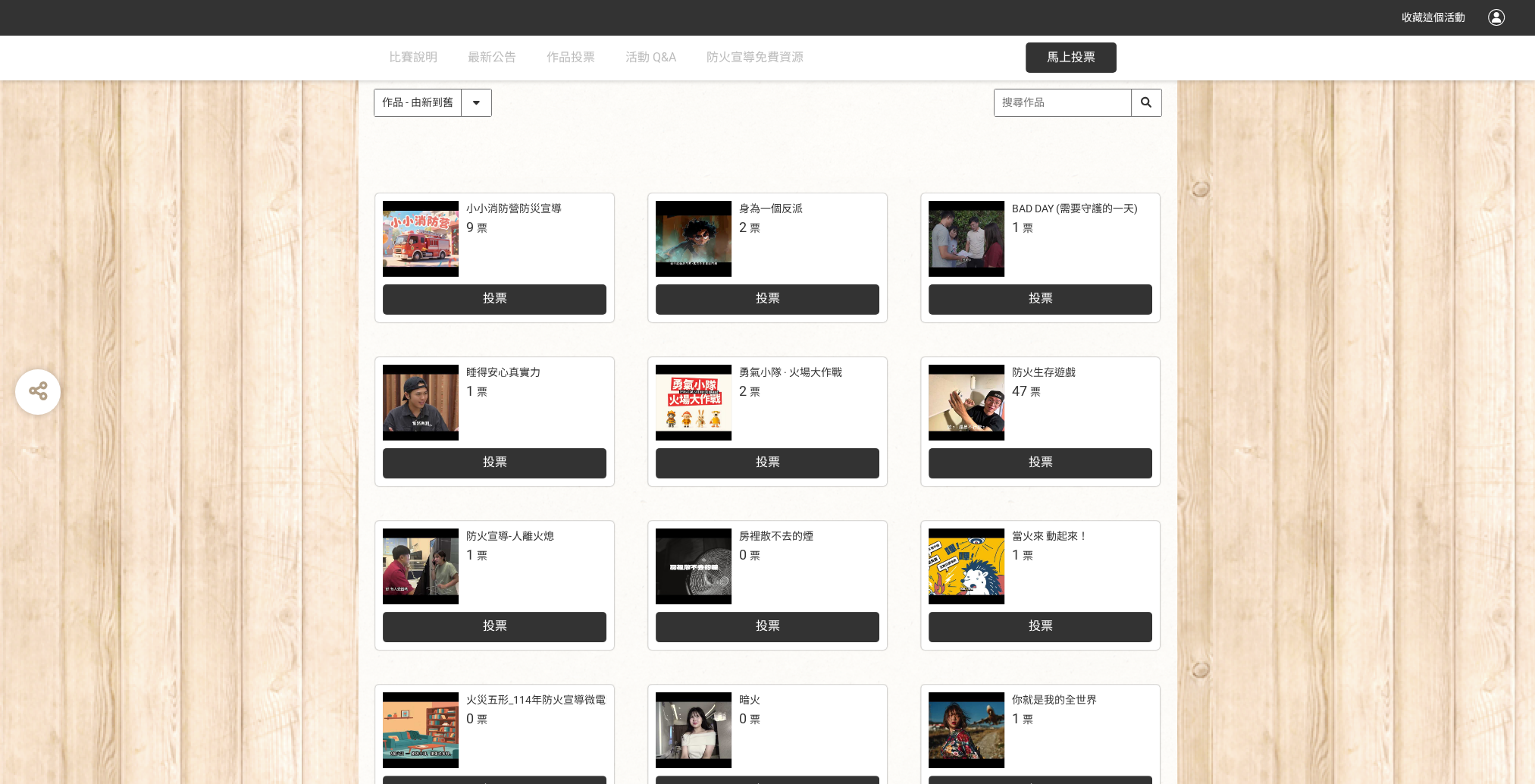
scroll to position [379, 0]
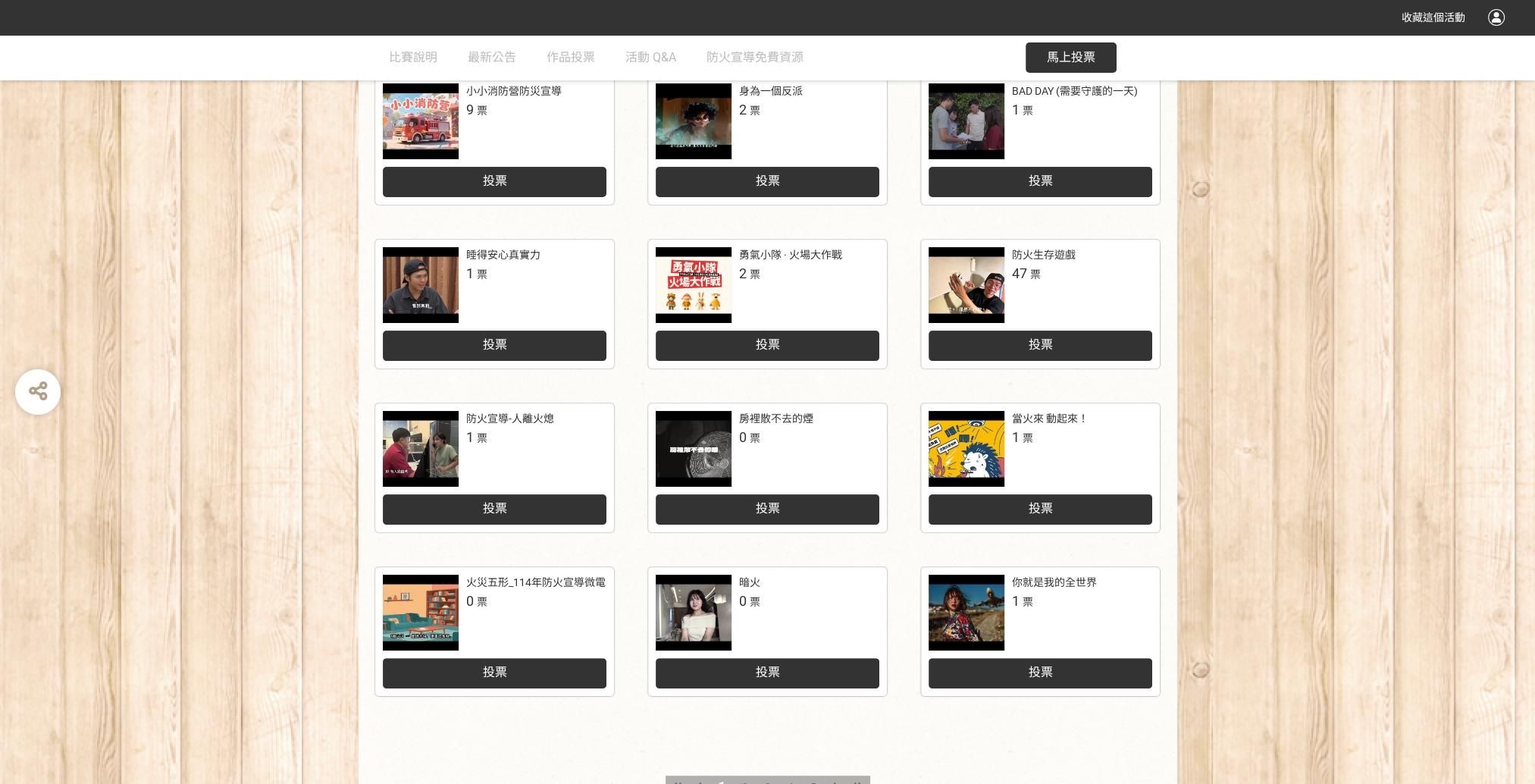
click at [983, 628] on div at bounding box center [966, 612] width 76 height 76
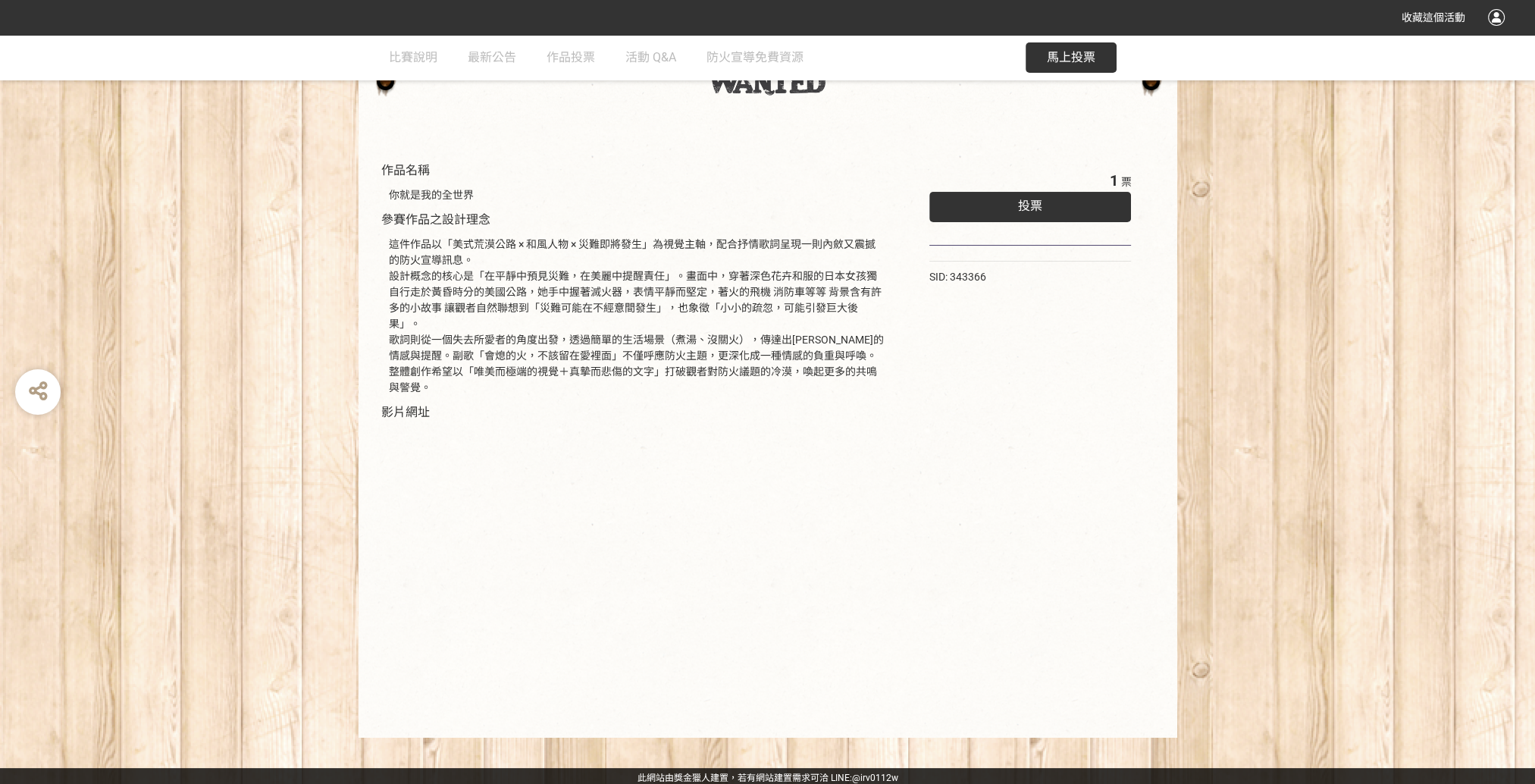
scroll to position [108, 0]
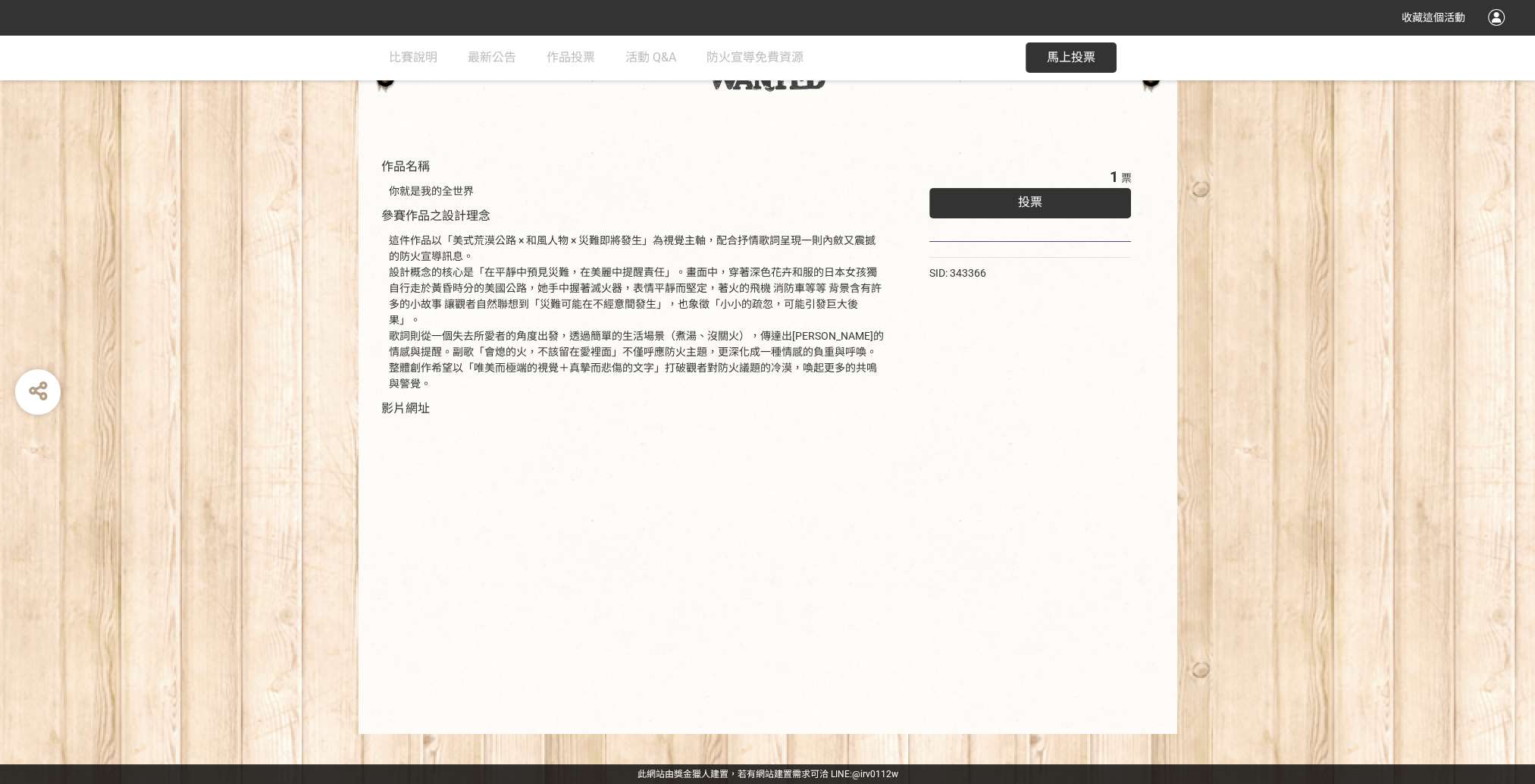
drag, startPoint x: 486, startPoint y: 284, endPoint x: 555, endPoint y: 383, distance: 120.7
click at [555, 383] on div "這件作品以「美式荒漠公路 × 和風人物 × 災難即將發生」為視覺主軸，配合抒情歌詞呈現一則內斂又震撼的防火宣導訊息。 設計概念的核心是「在平靜中預見災難，在美…" at bounding box center [636, 312] width 495 height 159
click at [558, 362] on div "這件作品以「美式荒漠公路 × 和風人物 × 災難即將發生」為視覺主軸，配合抒情歌詞呈現一則內斂又震撼的防火宣導訊息。 設計概念的核心是「在平靜中預見災難，在美…" at bounding box center [636, 312] width 495 height 159
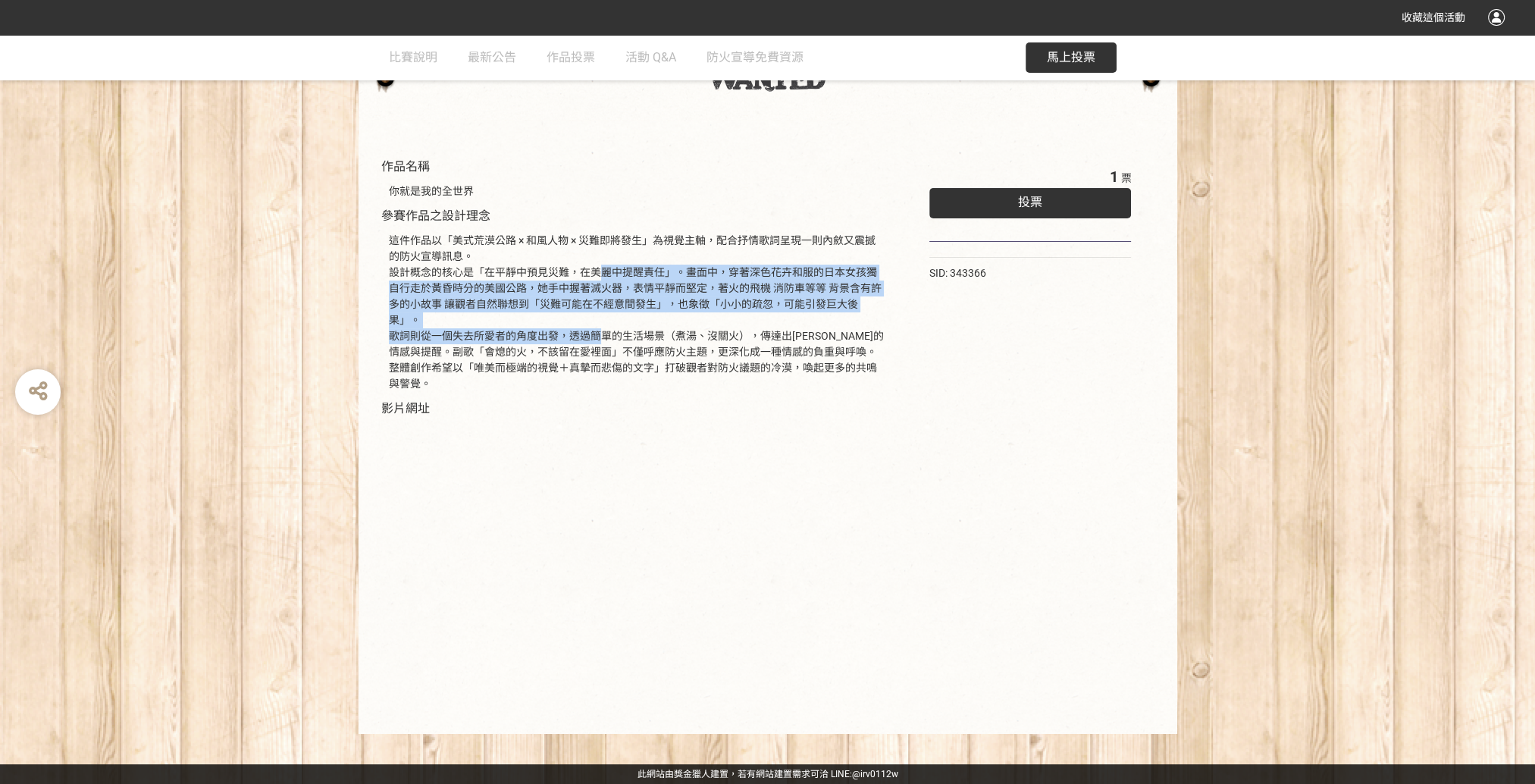
drag, startPoint x: 592, startPoint y: 267, endPoint x: 595, endPoint y: 333, distance: 66.1
click at [595, 333] on div "這件作品以「美式荒漠公路 × 和風人物 × 災難即將發生」為視覺主軸，配合抒情歌詞呈現一則內斂又震撼的防火宣導訊息。 設計概念的核心是「在平靜中預見災難，在美…" at bounding box center [636, 312] width 495 height 159
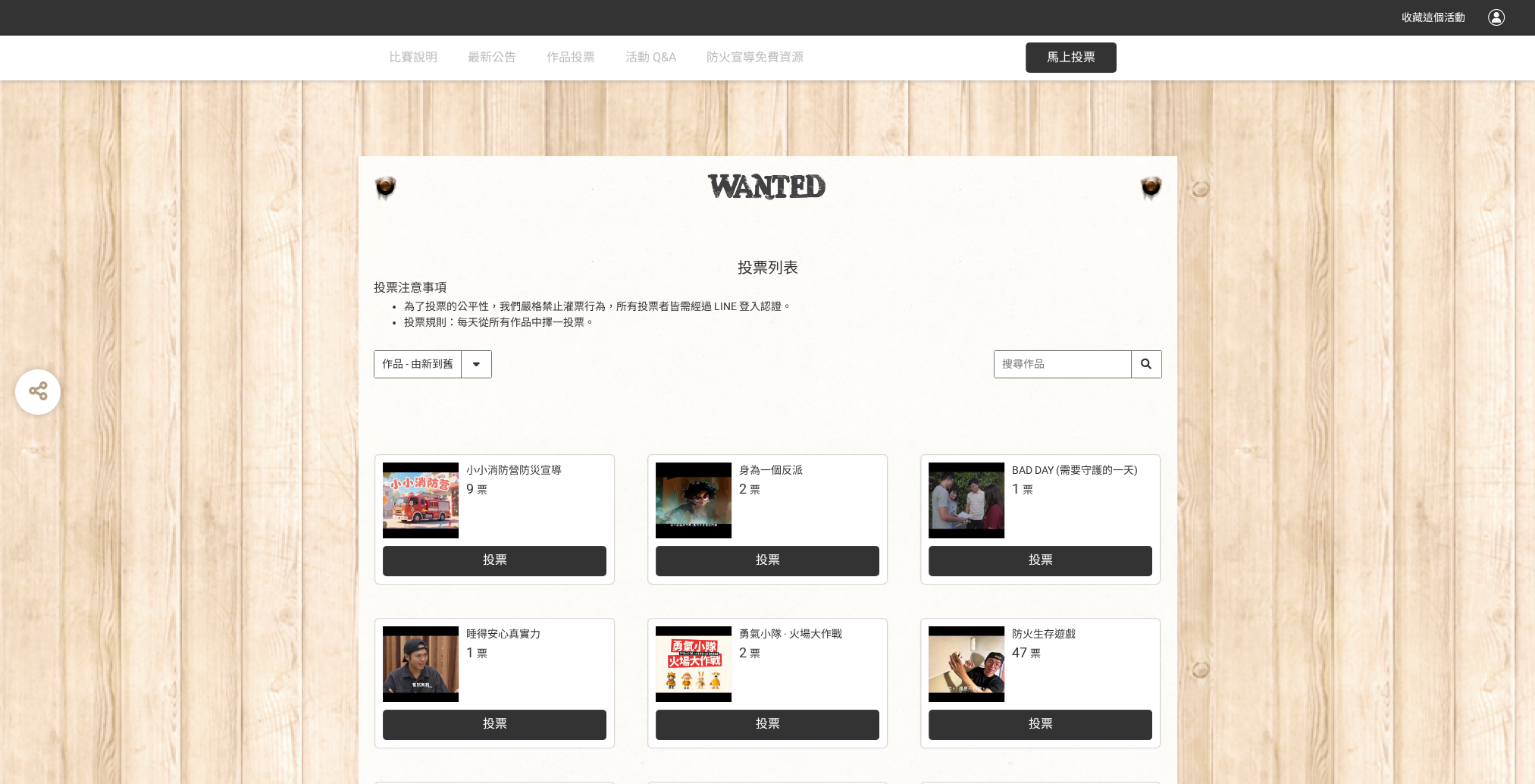
click at [1071, 363] on input "search" at bounding box center [1078, 364] width 167 height 27
